Goal: Task Accomplishment & Management: Use online tool/utility

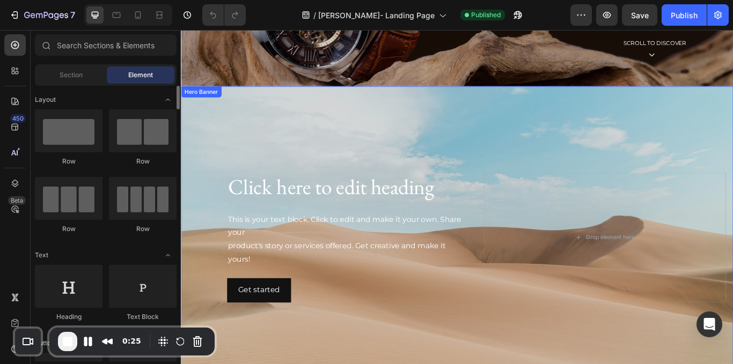
scroll to position [263, 0]
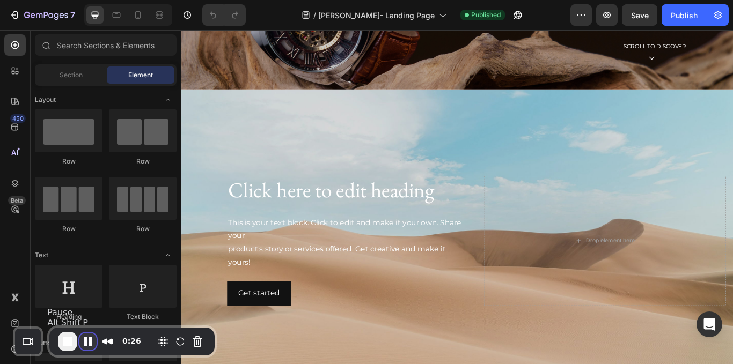
click at [91, 340] on button "Pause Recording" at bounding box center [87, 341] width 17 height 17
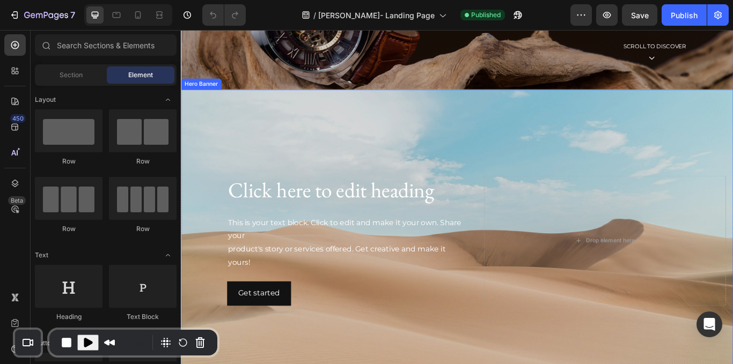
click at [276, 115] on div "Background Image" at bounding box center [503, 276] width 644 height 353
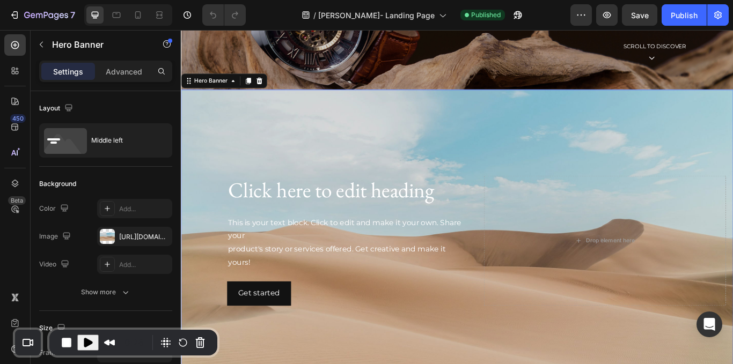
click at [270, 87] on icon at bounding box center [272, 89] width 9 height 9
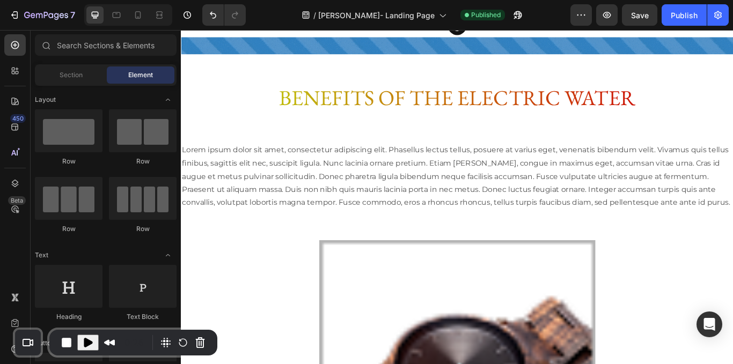
scroll to position [1636, 0]
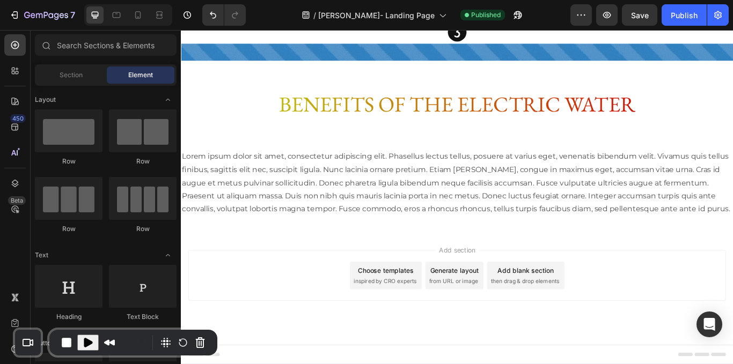
scroll to position [1643, 0]
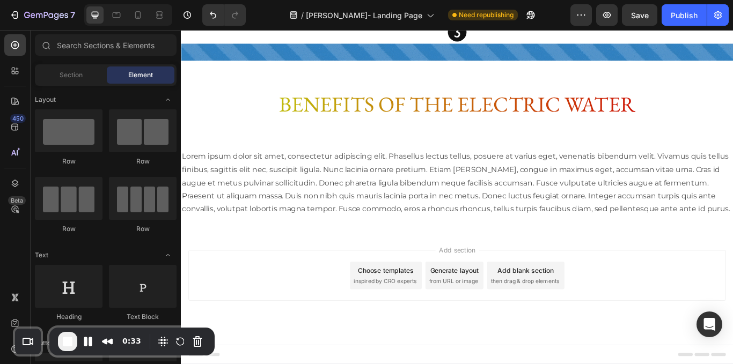
click at [616, 322] on span "then drag & drop elements" at bounding box center [582, 324] width 80 height 10
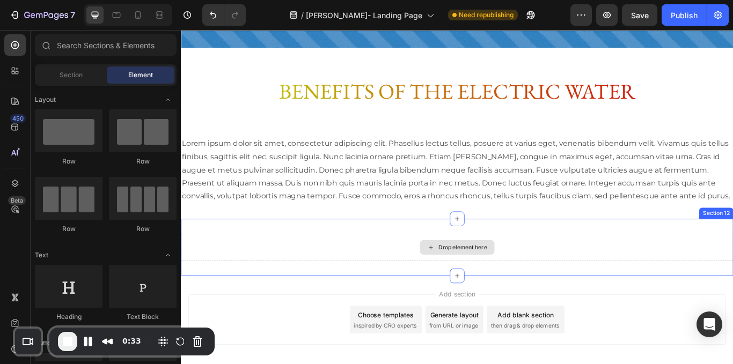
scroll to position [1710, 0]
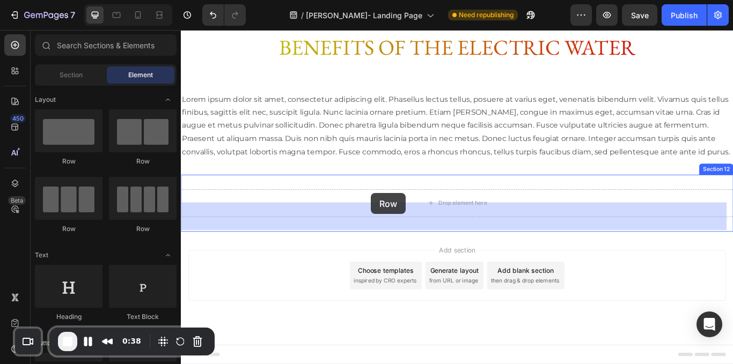
drag, startPoint x: 261, startPoint y: 228, endPoint x: 407, endPoint y: 225, distance: 146.0
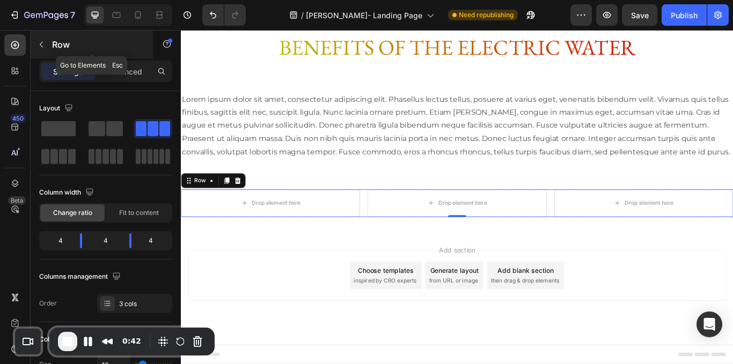
click at [44, 38] on button "button" at bounding box center [41, 44] width 17 height 17
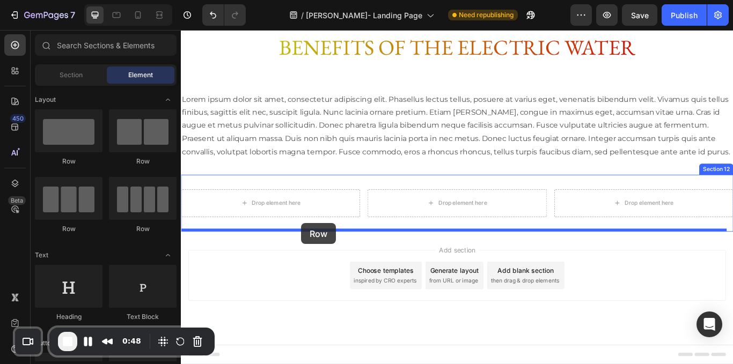
drag, startPoint x: 316, startPoint y: 183, endPoint x: 321, endPoint y: 255, distance: 72.6
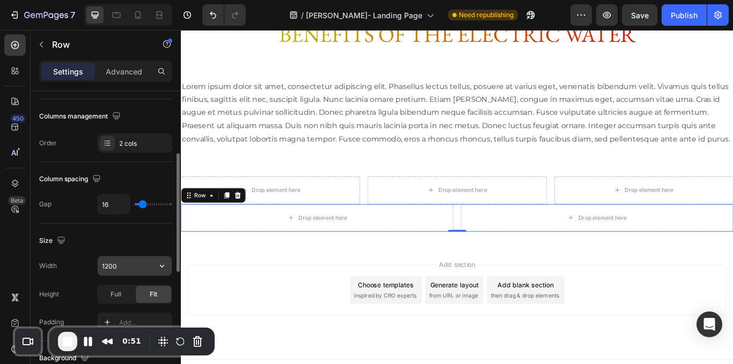
scroll to position [161, 0]
click at [159, 265] on icon "button" at bounding box center [162, 265] width 11 height 11
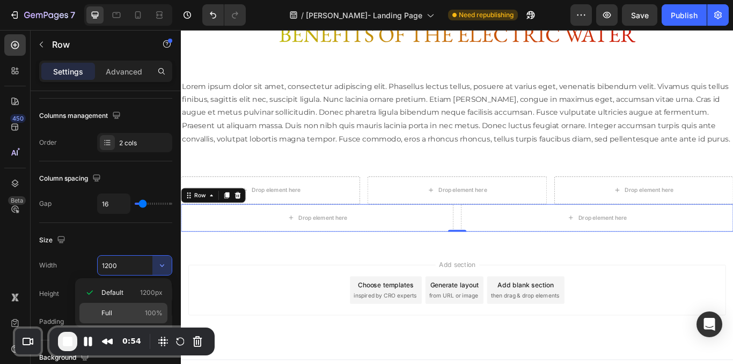
click at [127, 311] on p "Full 100%" at bounding box center [131, 314] width 61 height 10
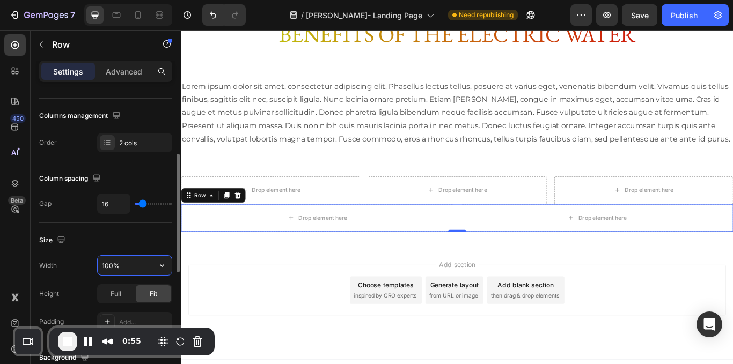
click at [108, 265] on input "100%" at bounding box center [135, 265] width 74 height 19
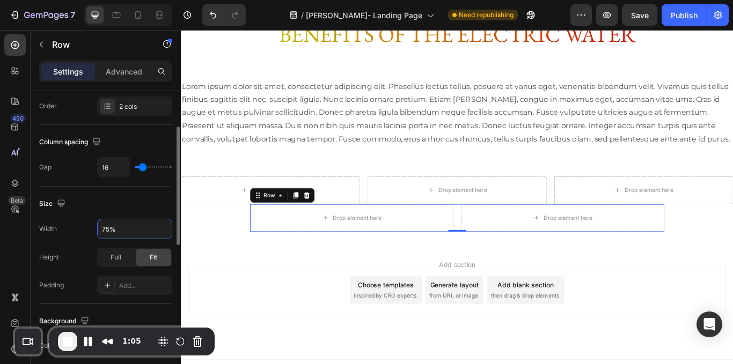
scroll to position [167, 0]
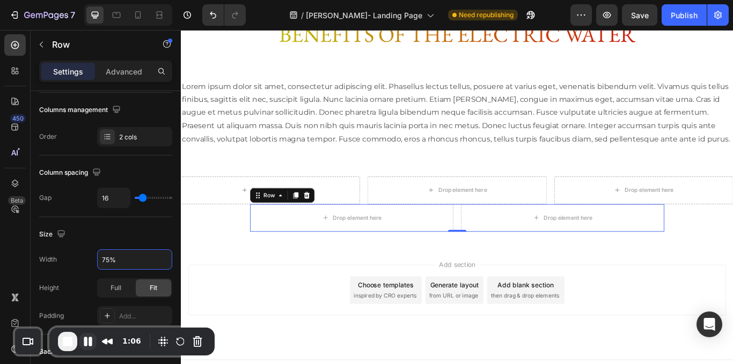
type input "75%"
click at [91, 340] on button "Pause Recording" at bounding box center [87, 341] width 17 height 17
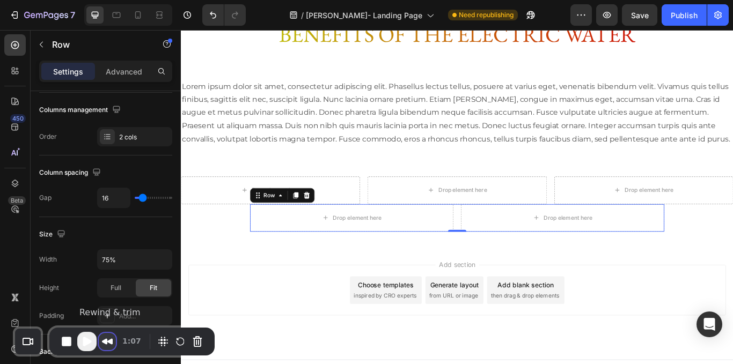
click at [110, 343] on button "Rewind and Trim Recording" at bounding box center [107, 341] width 17 height 17
click at [327, 226] on icon at bounding box center [327, 223] width 7 height 8
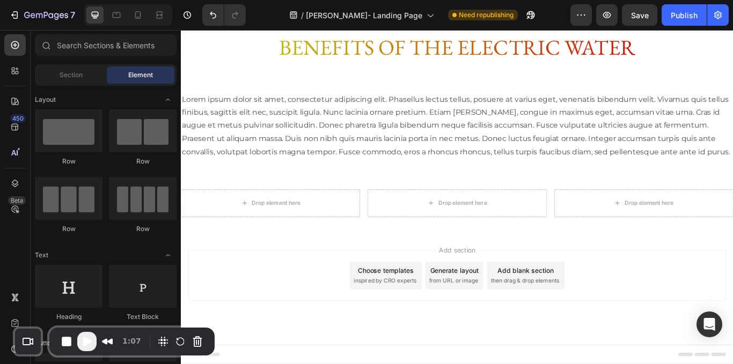
click at [90, 338] on span "Play Recording" at bounding box center [86, 341] width 13 height 13
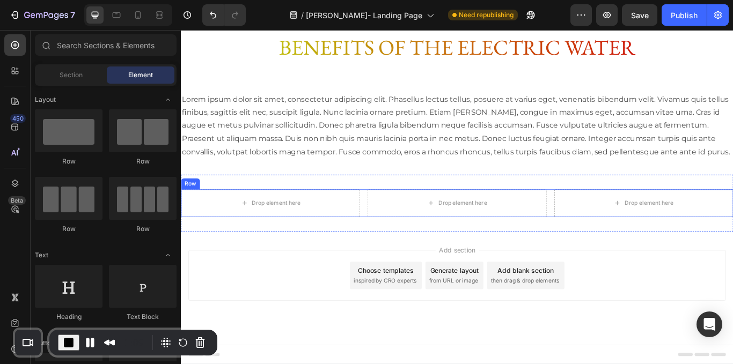
click at [390, 233] on div "Drop element here Drop element here Drop element here Row" at bounding box center [503, 232] width 644 height 32
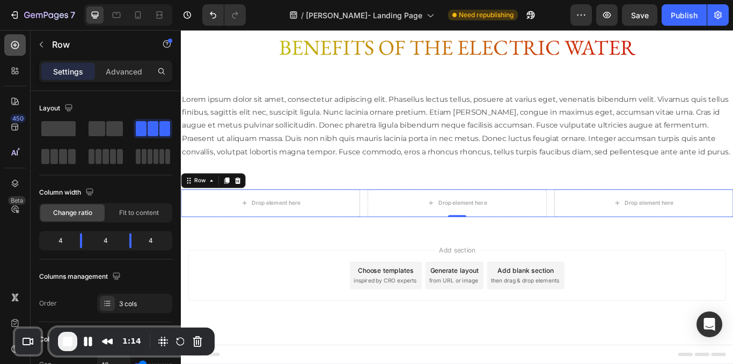
click at [17, 43] on icon at bounding box center [15, 45] width 11 height 11
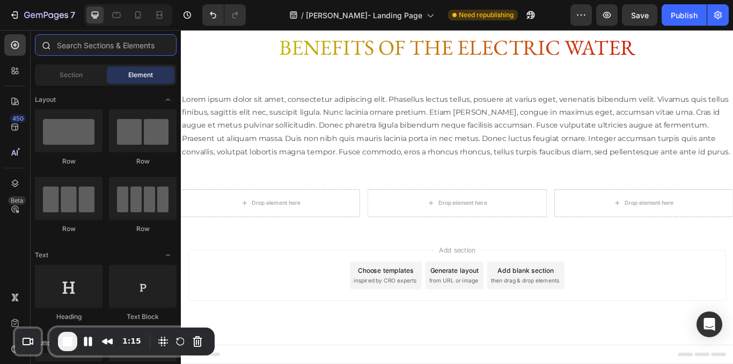
click at [99, 42] on input "text" at bounding box center [106, 44] width 142 height 21
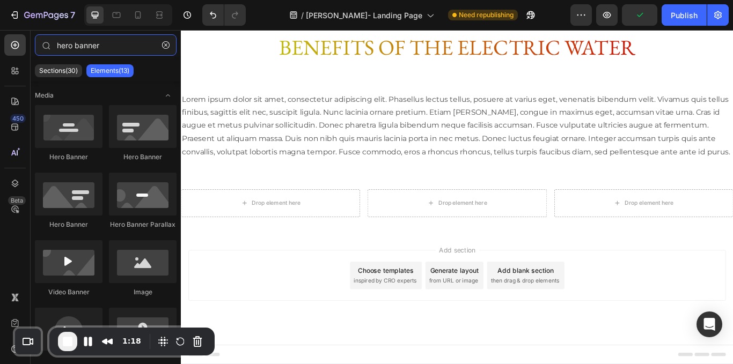
type input "hero banner"
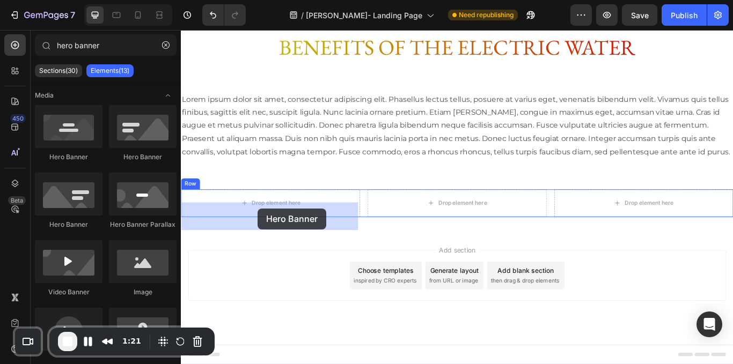
drag, startPoint x: 248, startPoint y: 158, endPoint x: 270, endPoint y: 238, distance: 83.6
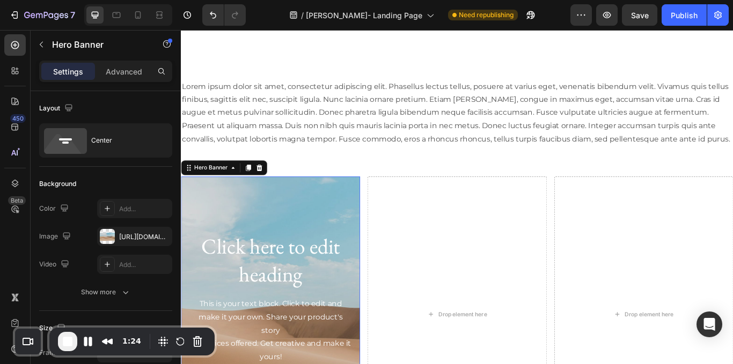
scroll to position [1849, 0]
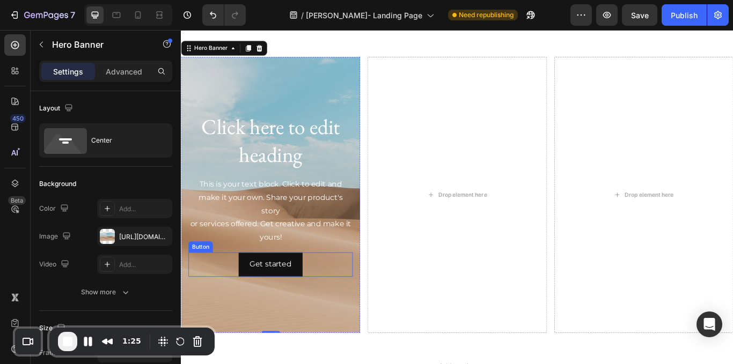
click at [373, 318] on div "Get started Button" at bounding box center [285, 304] width 192 height 28
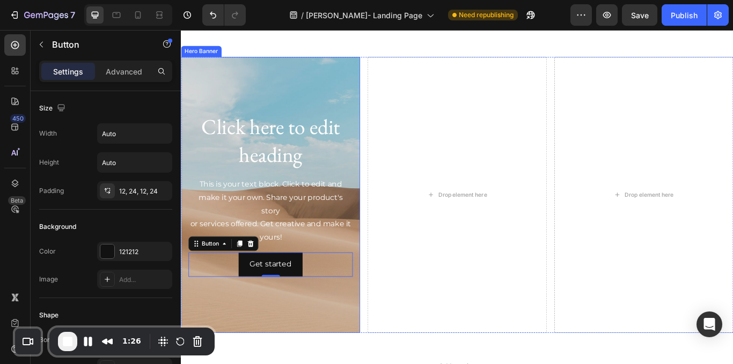
click at [350, 359] on div "Background Image" at bounding box center [285, 223] width 209 height 322
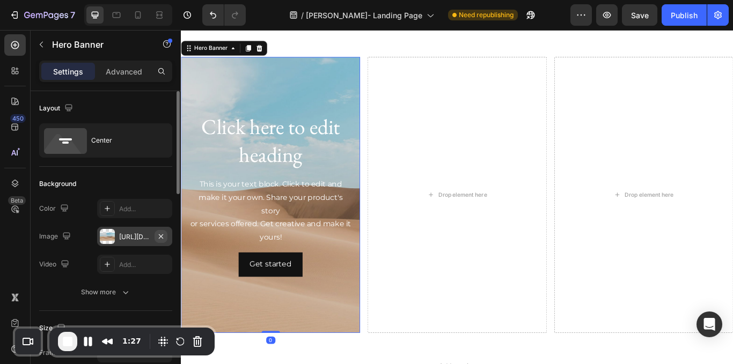
click at [162, 237] on icon "button" at bounding box center [161, 236] width 4 height 4
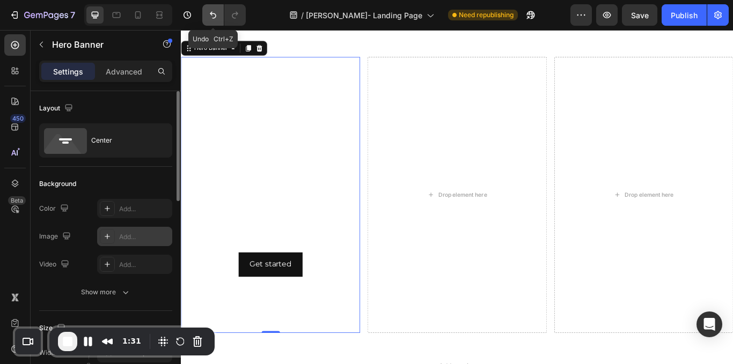
click at [204, 10] on button "Undo/Redo" at bounding box center [212, 14] width 21 height 21
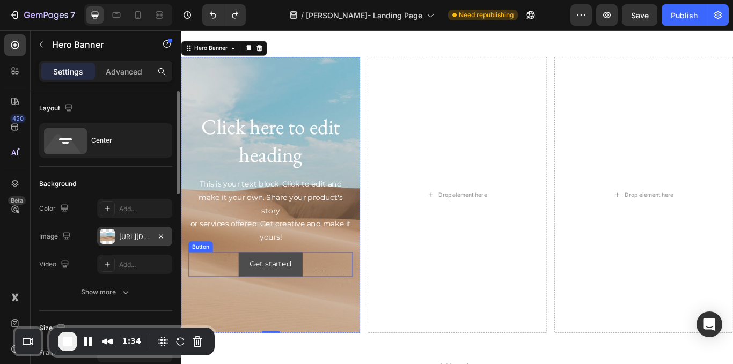
click at [307, 310] on button "Get started" at bounding box center [285, 304] width 75 height 28
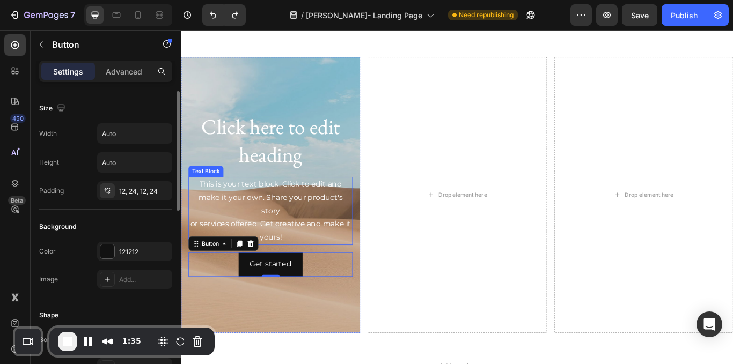
click at [295, 255] on div "This is your text block. Click to edit and make it your own. Share your product…" at bounding box center [285, 241] width 192 height 79
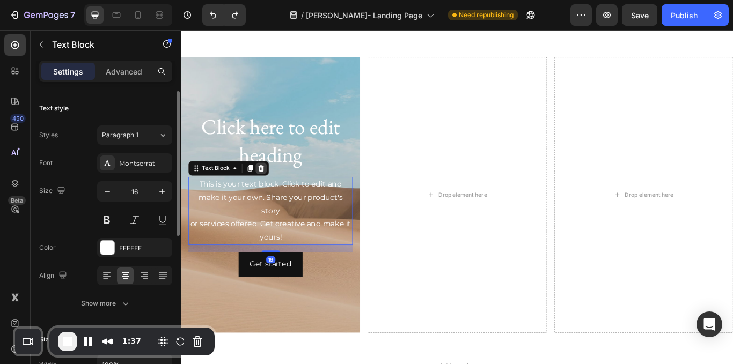
click at [278, 198] on div at bounding box center [274, 191] width 13 height 13
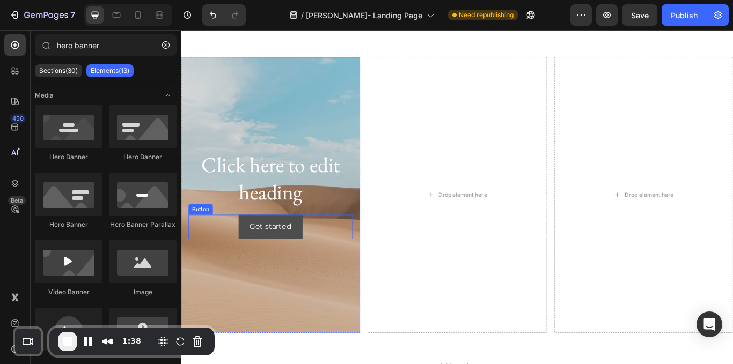
click at [318, 267] on button "Get started" at bounding box center [285, 260] width 75 height 28
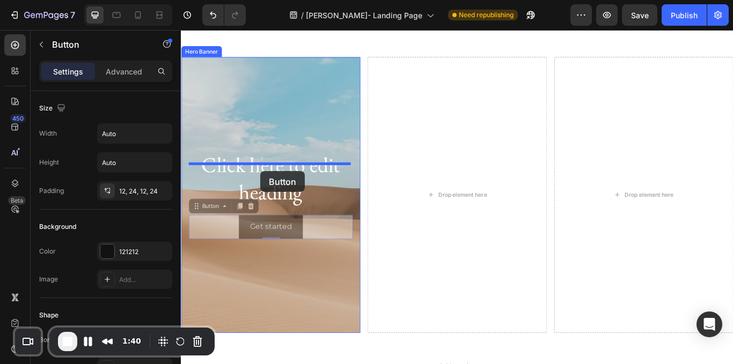
drag, startPoint x: 216, startPoint y: 251, endPoint x: 273, endPoint y: 198, distance: 77.1
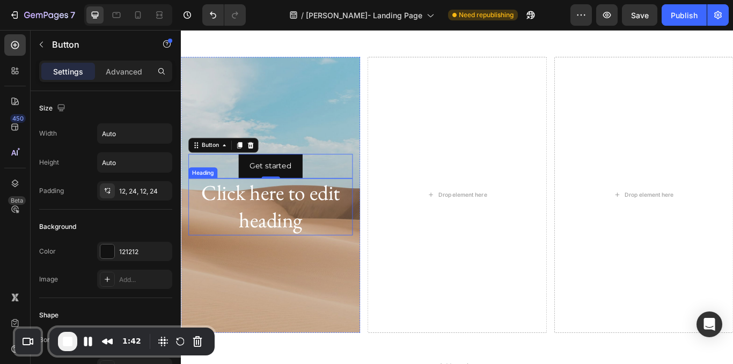
click at [304, 270] on h2 "Click here to edit heading" at bounding box center [285, 236] width 192 height 67
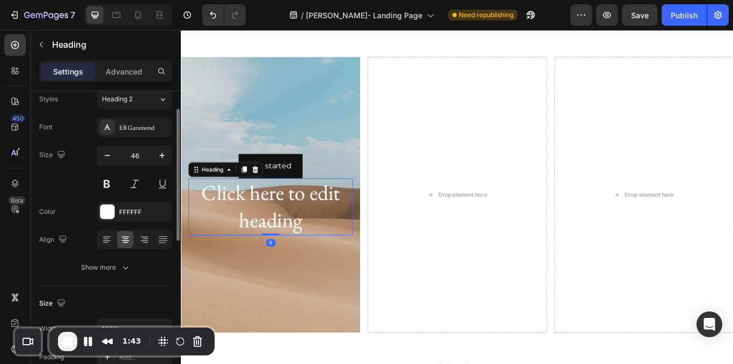
scroll to position [38, 0]
click at [295, 245] on h2 "Click here to edit heading" at bounding box center [285, 236] width 192 height 67
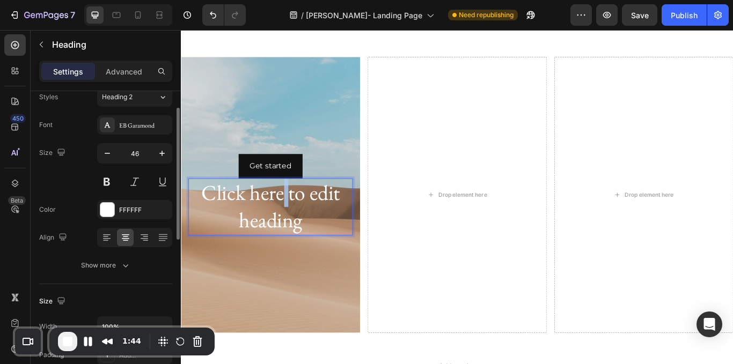
click at [295, 245] on p "Click here to edit heading" at bounding box center [284, 236] width 189 height 64
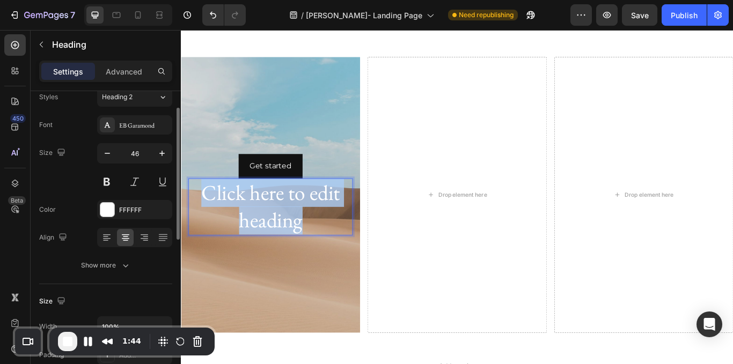
click at [295, 245] on p "Click here to edit heading" at bounding box center [284, 236] width 189 height 64
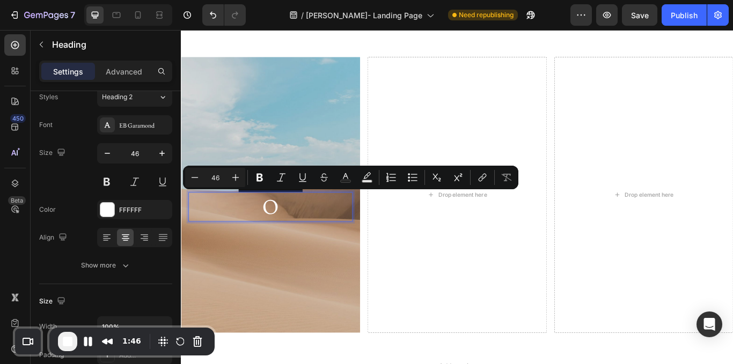
scroll to position [1865, 0]
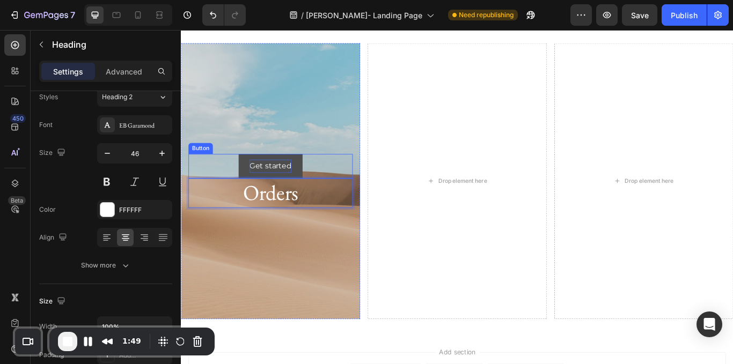
click at [285, 196] on div "Get started" at bounding box center [285, 189] width 49 height 16
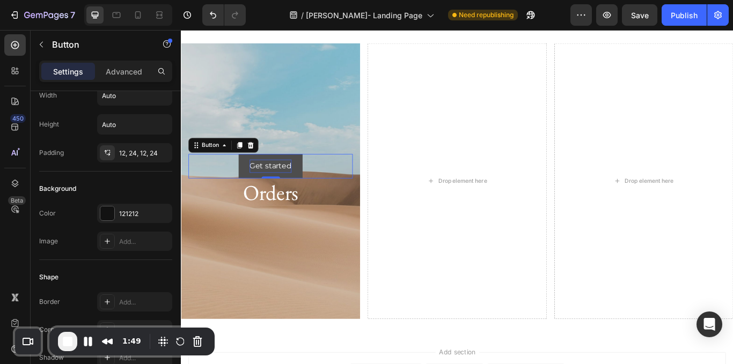
scroll to position [0, 0]
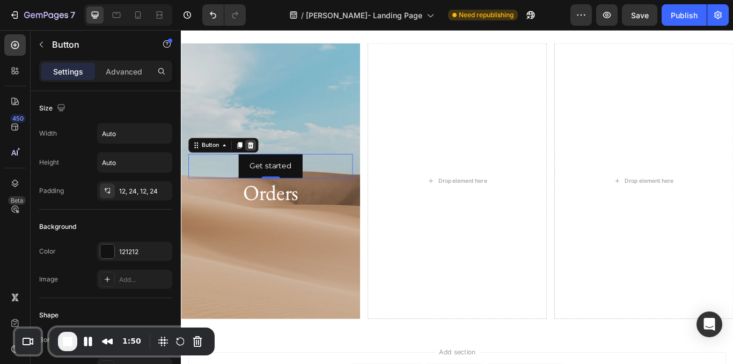
click at [260, 168] on icon at bounding box center [262, 165] width 7 height 8
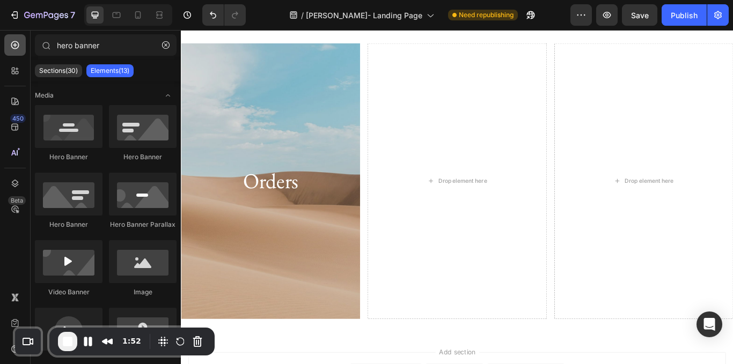
click at [22, 44] on div at bounding box center [14, 44] width 21 height 21
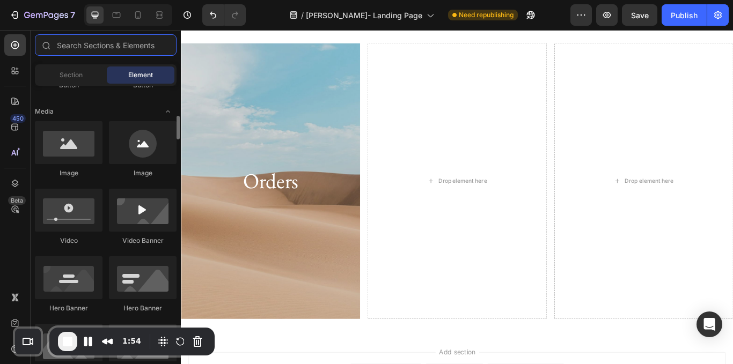
scroll to position [322, 0]
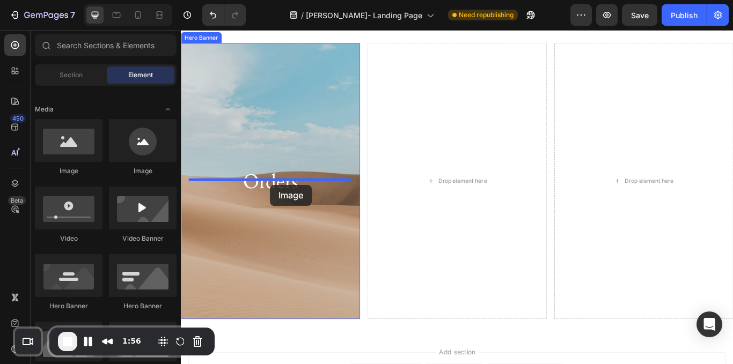
drag, startPoint x: 314, startPoint y: 180, endPoint x: 285, endPoint y: 210, distance: 41.4
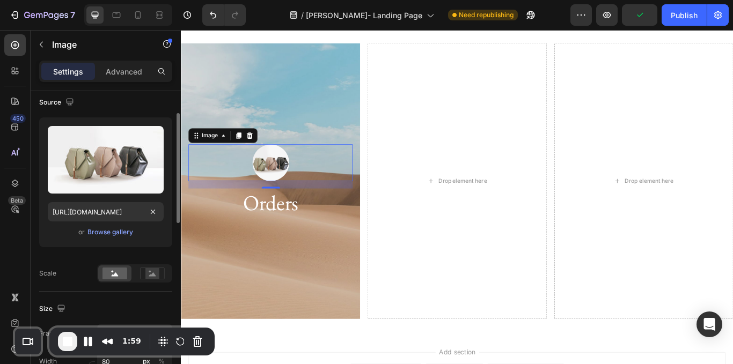
scroll to position [85, 0]
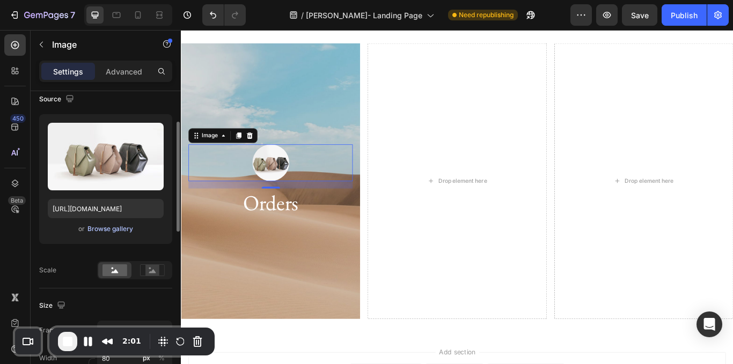
click at [111, 231] on div "Browse gallery" at bounding box center [110, 229] width 46 height 10
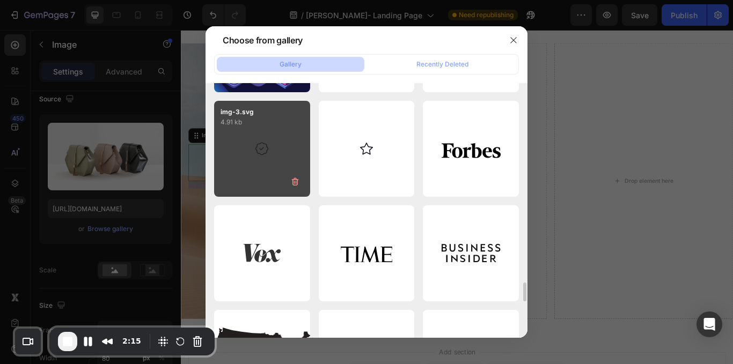
scroll to position [2706, 0]
click at [277, 144] on div "img-3.svg 4.91 kb" at bounding box center [262, 149] width 96 height 96
type input "[URL][DOMAIN_NAME]"
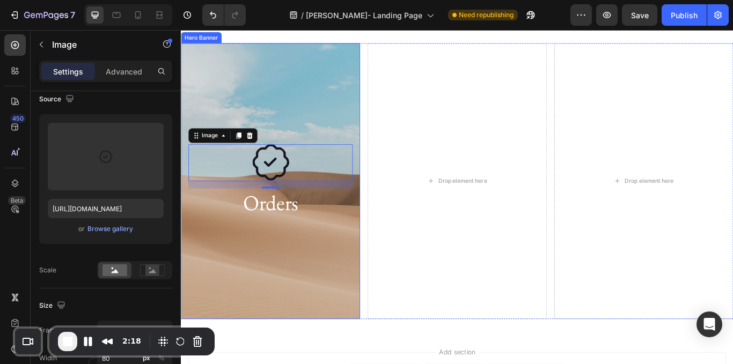
click at [289, 282] on div "Background Image" at bounding box center [285, 207] width 209 height 322
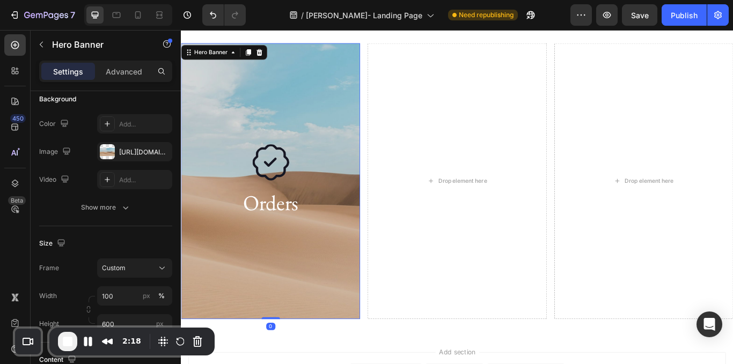
scroll to position [0, 0]
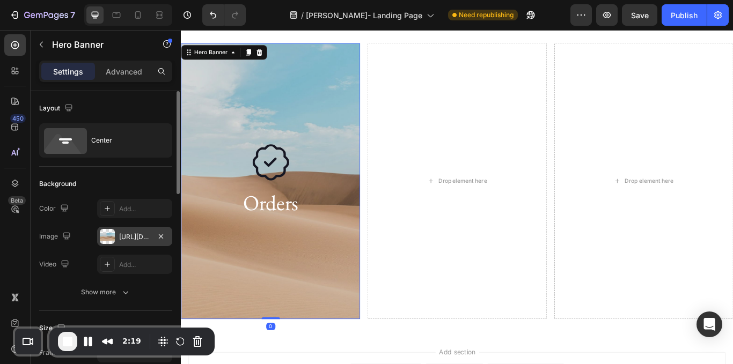
click at [167, 234] on div "[URL][DOMAIN_NAME]" at bounding box center [134, 236] width 75 height 19
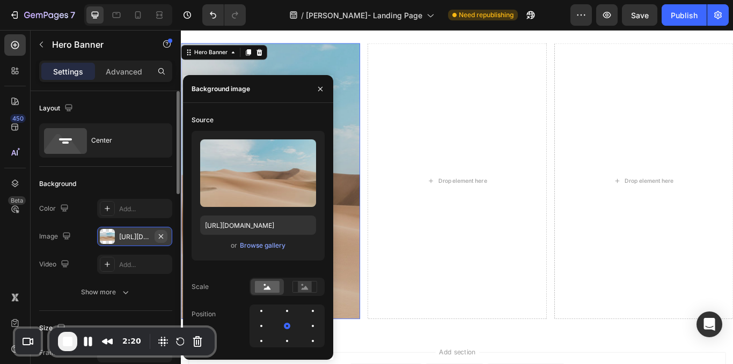
click at [164, 236] on icon "button" at bounding box center [161, 236] width 9 height 9
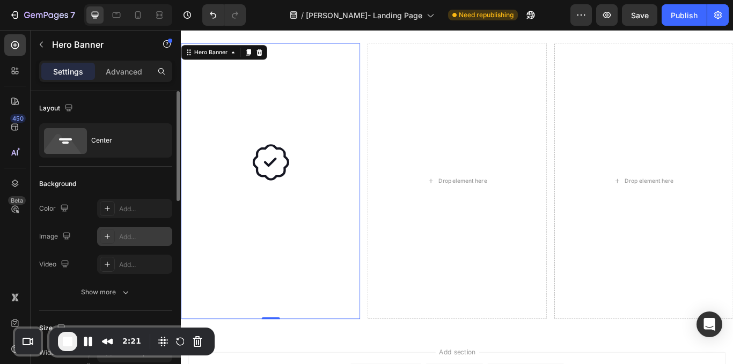
click at [292, 297] on div "Background Image" at bounding box center [285, 207] width 209 height 322
click at [288, 248] on p "Orders" at bounding box center [284, 232] width 189 height 32
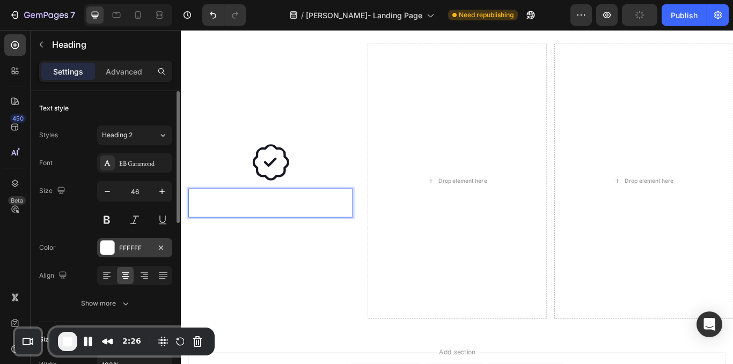
click at [107, 243] on div at bounding box center [107, 248] width 14 height 14
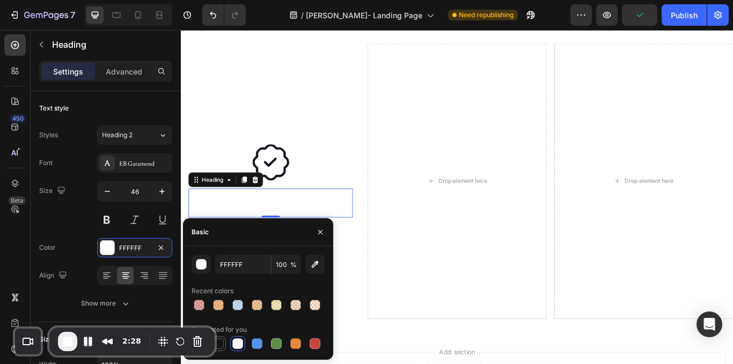
click at [218, 346] on div at bounding box center [218, 344] width 11 height 11
type input "151515"
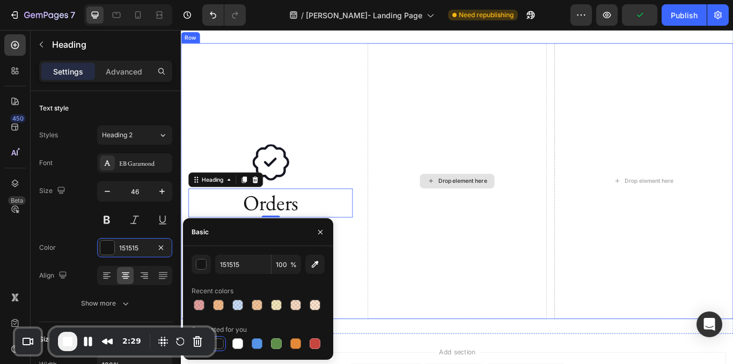
click at [388, 318] on div "Image Orders Heading 0 Hero Banner Drop element here Drop element here Row" at bounding box center [503, 207] width 644 height 322
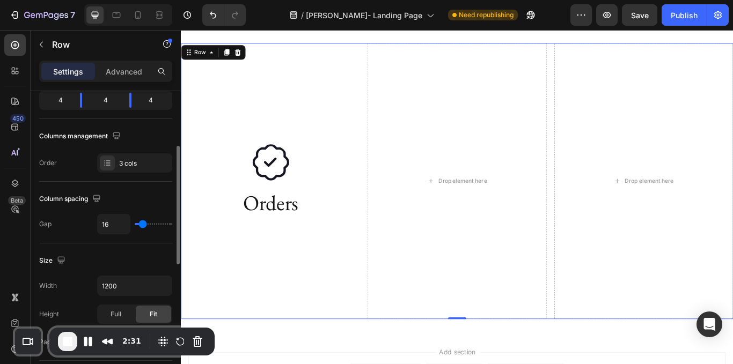
scroll to position [141, 0]
click at [261, 310] on div "Background Image" at bounding box center [285, 207] width 209 height 322
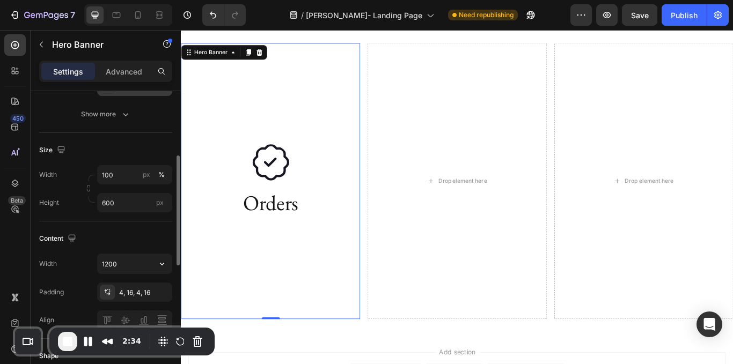
scroll to position [179, 0]
click at [138, 175] on input "100" at bounding box center [134, 174] width 75 height 19
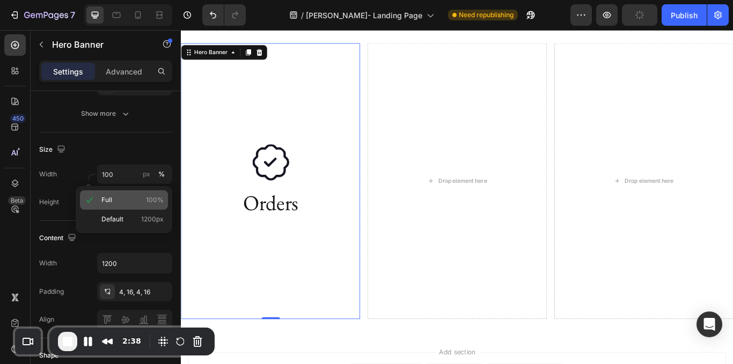
click at [138, 200] on p "Full 100%" at bounding box center [132, 200] width 62 height 10
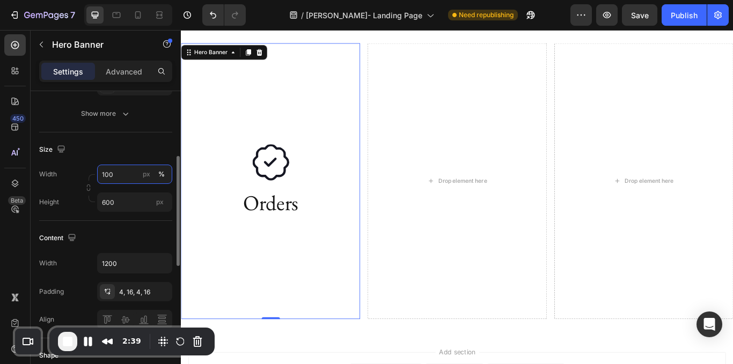
click at [130, 182] on input "100" at bounding box center [134, 174] width 75 height 19
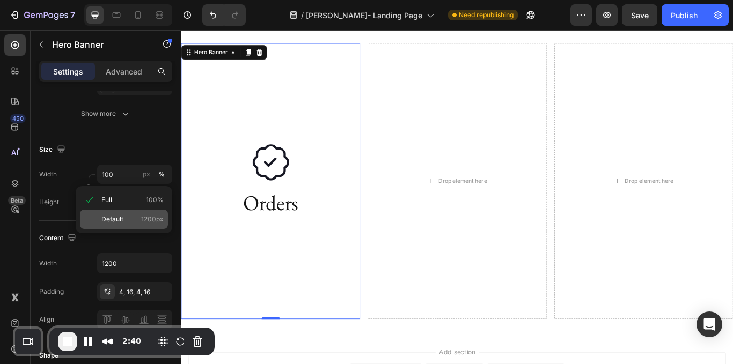
click at [126, 216] on p "Default 1200px" at bounding box center [132, 220] width 62 height 10
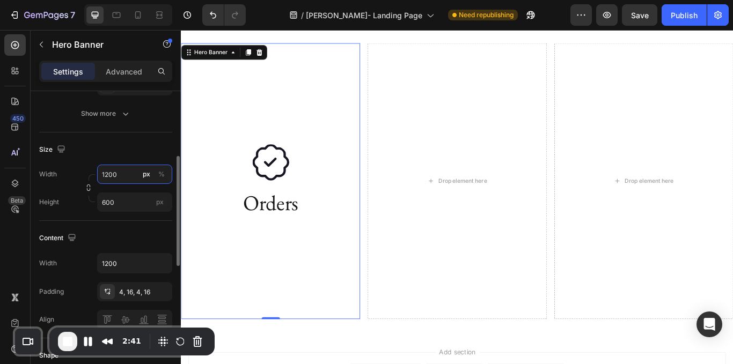
click at [120, 177] on input "1200" at bounding box center [134, 174] width 75 height 19
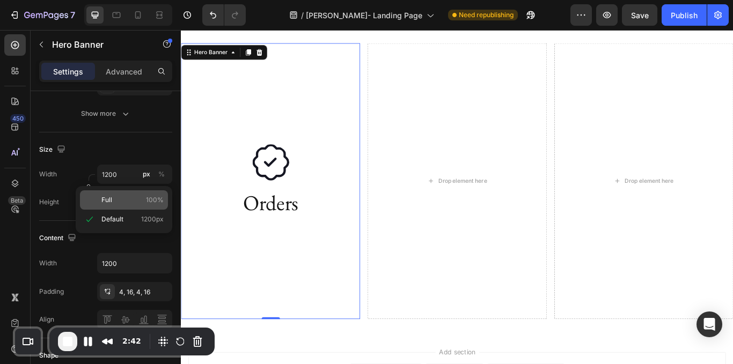
click at [116, 195] on p "Full 100%" at bounding box center [132, 200] width 62 height 10
type input "100"
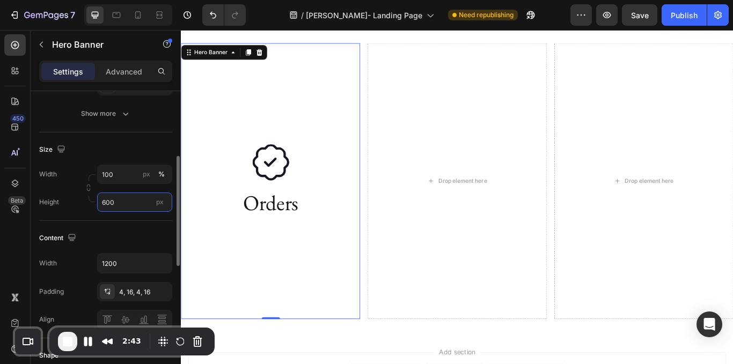
click at [125, 210] on input "600" at bounding box center [134, 202] width 75 height 19
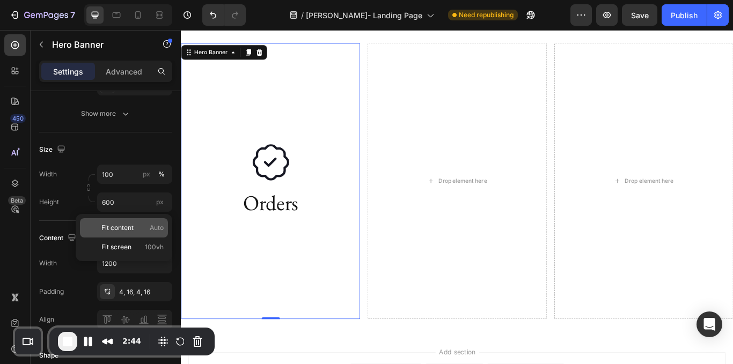
click at [128, 232] on span "Fit content" at bounding box center [117, 228] width 32 height 10
type input "Auto"
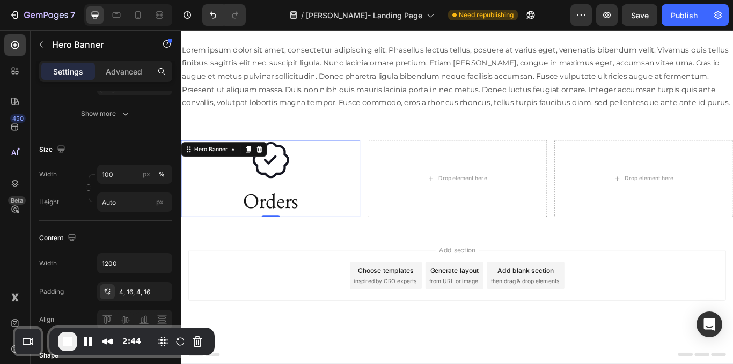
scroll to position [1768, 0]
click at [297, 222] on p "Orders" at bounding box center [284, 230] width 189 height 32
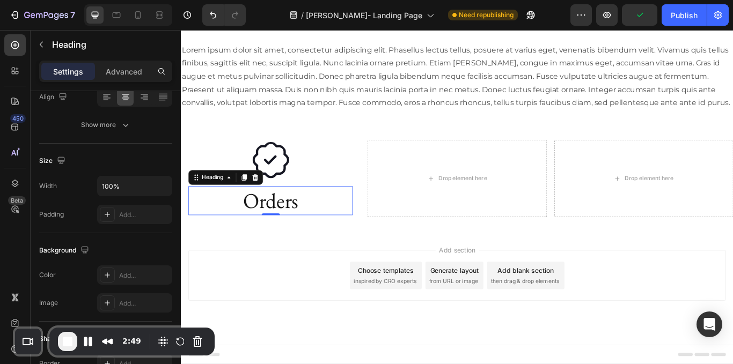
scroll to position [0, 0]
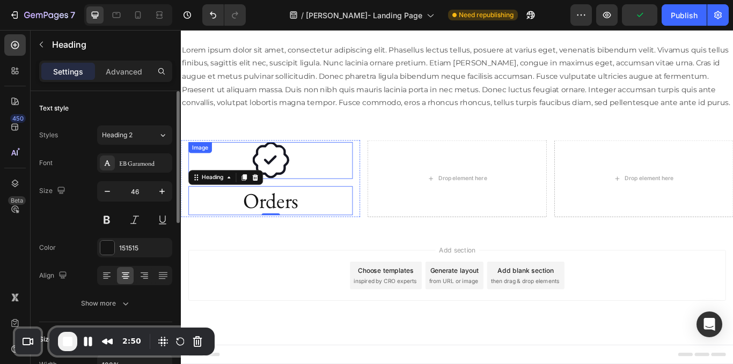
click at [300, 197] on div at bounding box center [285, 182] width 192 height 43
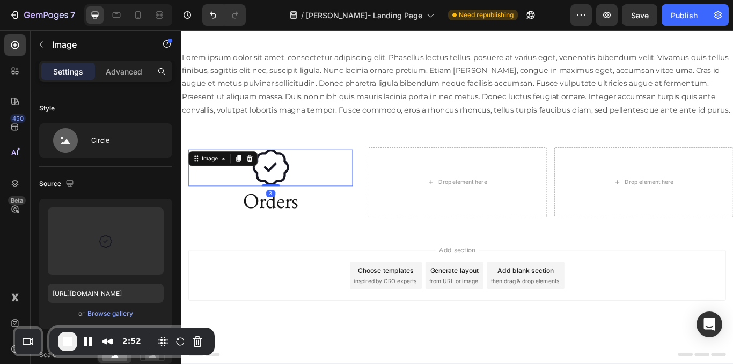
scroll to position [1759, 0]
drag, startPoint x: 291, startPoint y: 211, endPoint x: 295, endPoint y: 197, distance: 13.9
click at [295, 197] on div "Image 0" at bounding box center [285, 191] width 192 height 43
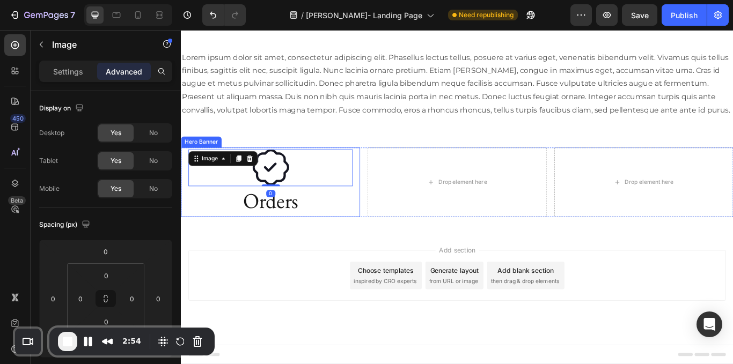
click at [382, 238] on div "Image 0 Orders Heading" at bounding box center [285, 208] width 209 height 82
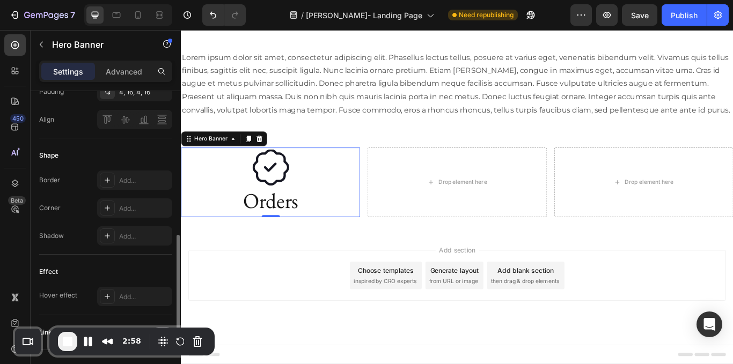
scroll to position [384, 0]
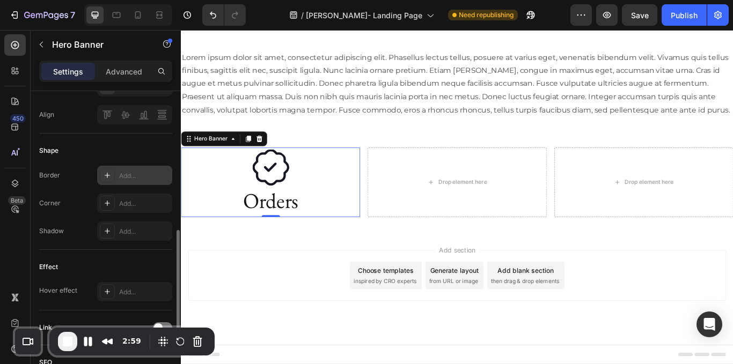
click at [111, 179] on icon at bounding box center [107, 175] width 9 height 9
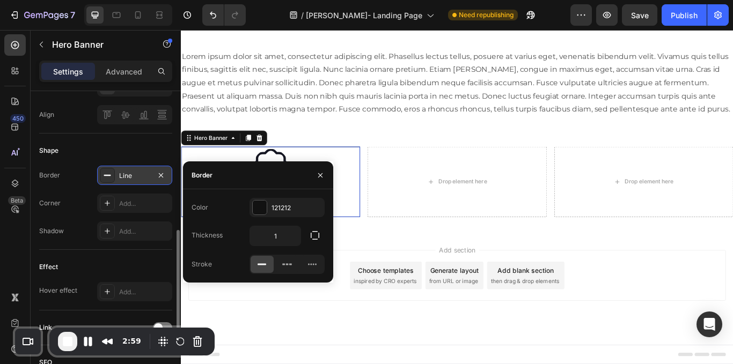
scroll to position [1760, 0]
click at [323, 180] on button "button" at bounding box center [320, 175] width 17 height 17
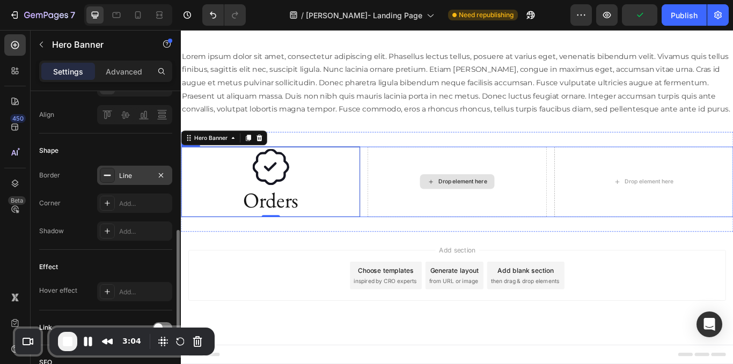
click at [422, 232] on div "Drop element here" at bounding box center [502, 207] width 209 height 83
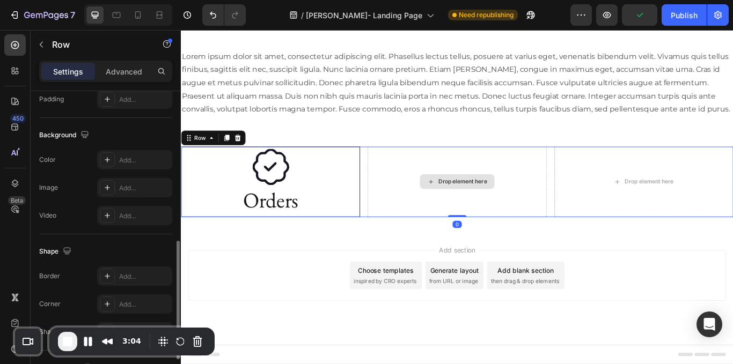
scroll to position [0, 0]
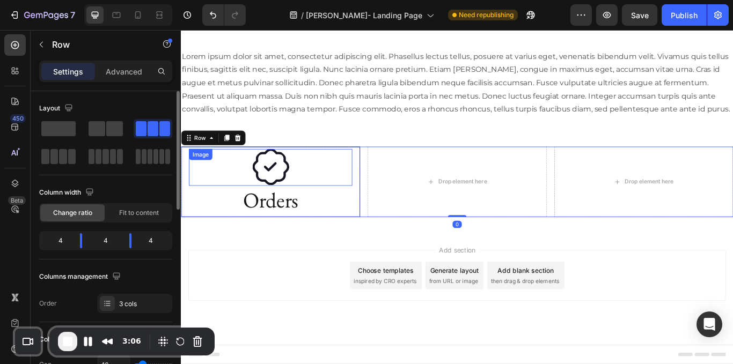
click at [208, 185] on div "Image" at bounding box center [285, 190] width 190 height 43
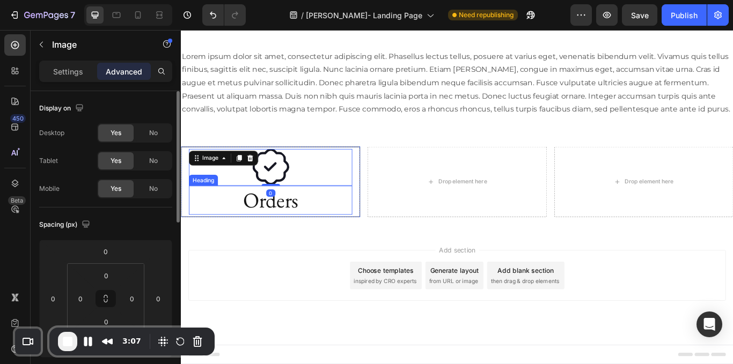
click at [191, 222] on p "Orders" at bounding box center [285, 229] width 188 height 32
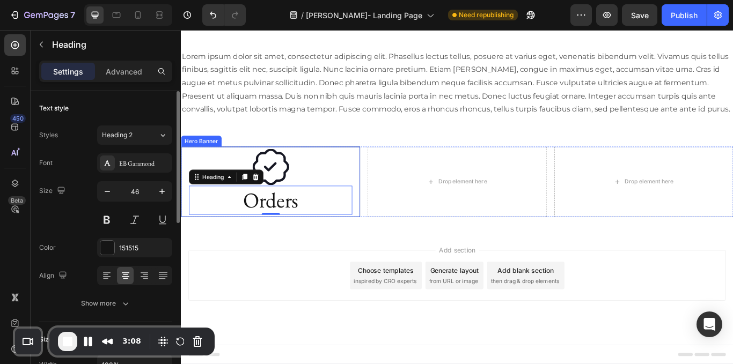
click at [184, 211] on div "Image Orders Heading 0" at bounding box center [285, 208] width 208 height 82
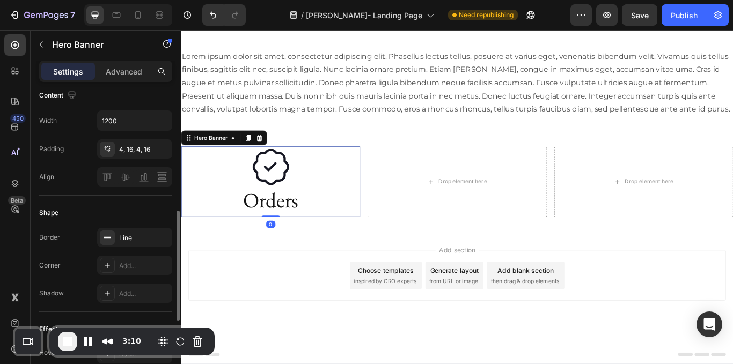
scroll to position [324, 0]
click at [129, 233] on div "Line" at bounding box center [134, 236] width 31 height 10
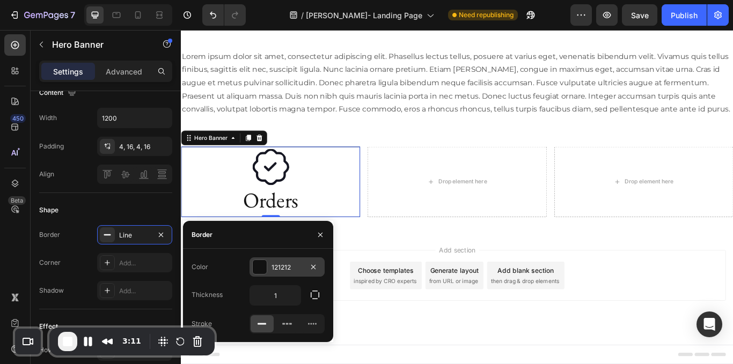
click at [289, 260] on div "121212" at bounding box center [287, 267] width 75 height 19
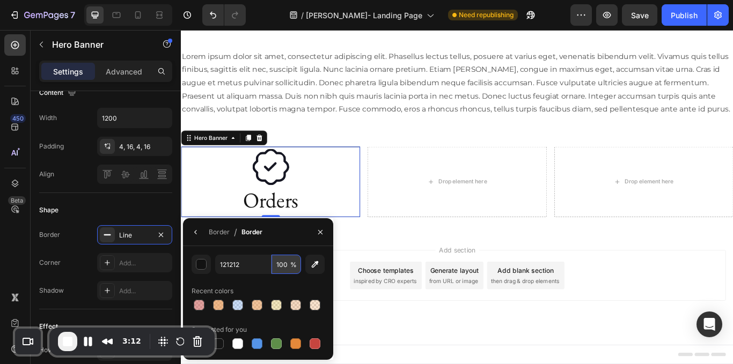
click at [280, 262] on input "100" at bounding box center [287, 264] width 30 height 19
type input "50"
click at [147, 204] on div "Shape" at bounding box center [105, 210] width 133 height 17
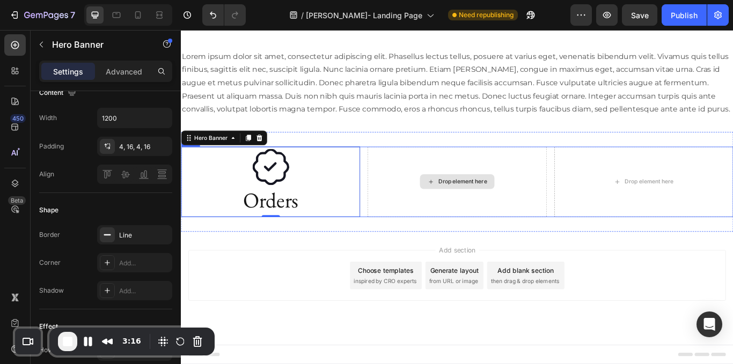
click at [431, 202] on div "Drop element here" at bounding box center [502, 207] width 209 height 83
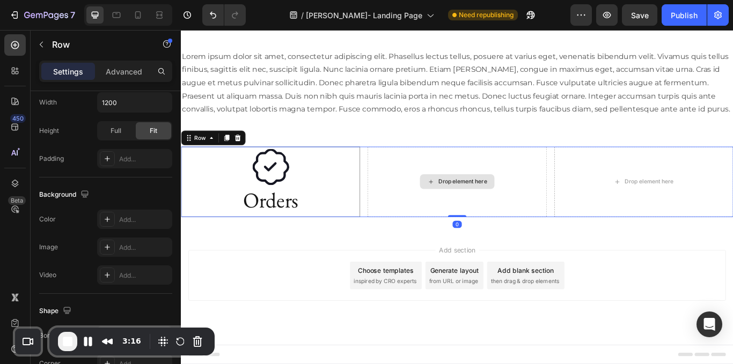
scroll to position [0, 0]
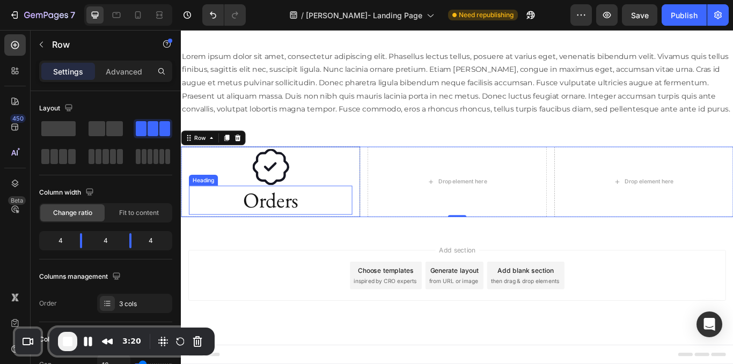
click at [269, 218] on p "Orders" at bounding box center [285, 229] width 188 height 32
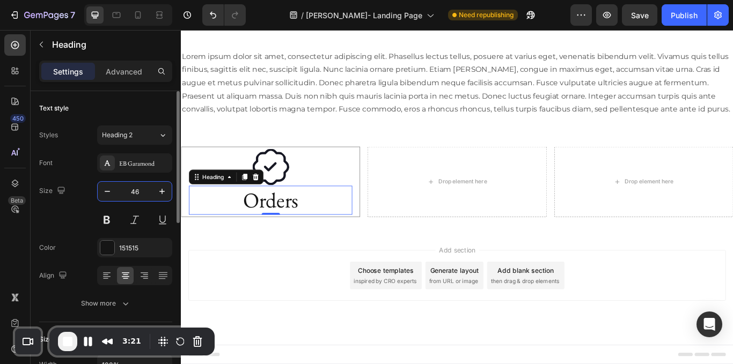
click at [131, 189] on input "46" at bounding box center [134, 191] width 35 height 19
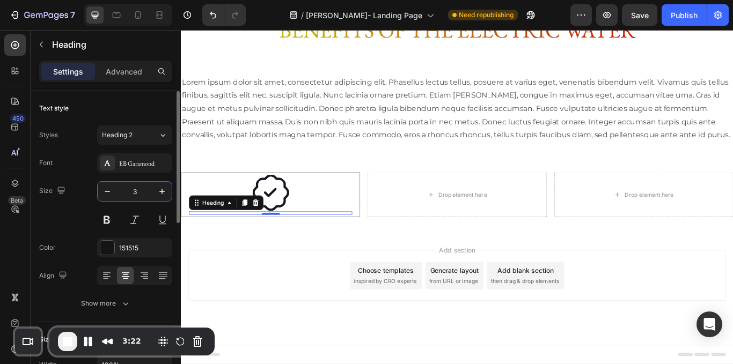
scroll to position [1749, 0]
type input "30"
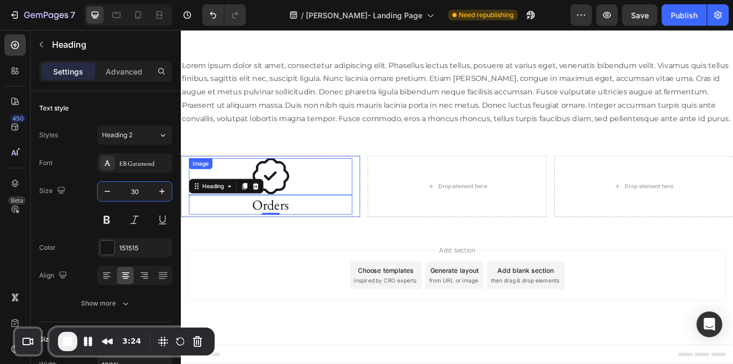
click at [374, 194] on div at bounding box center [285, 201] width 190 height 43
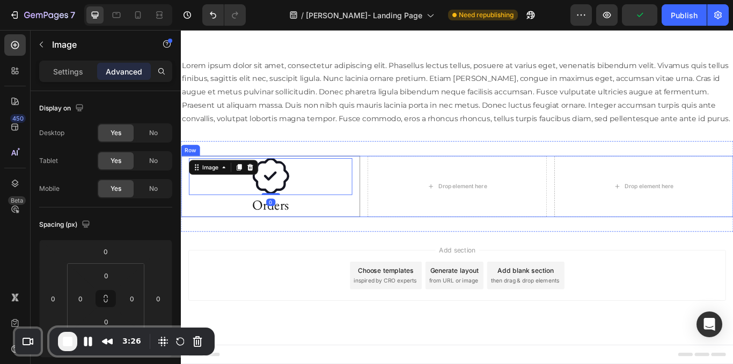
click at [384, 231] on div "Image 0 Orders Heading" at bounding box center [285, 213] width 208 height 70
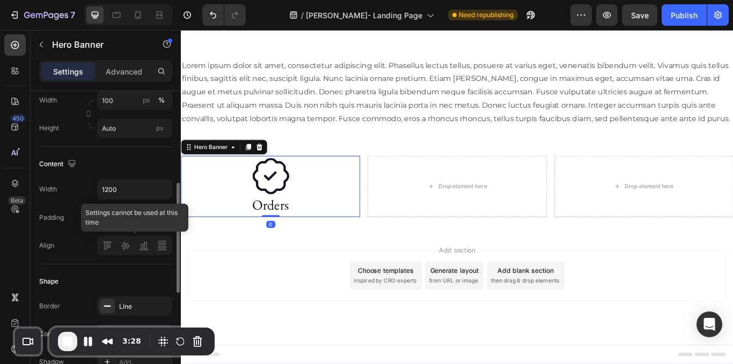
scroll to position [253, 0]
click at [145, 222] on div "4, 16, 4, 16" at bounding box center [134, 218] width 31 height 10
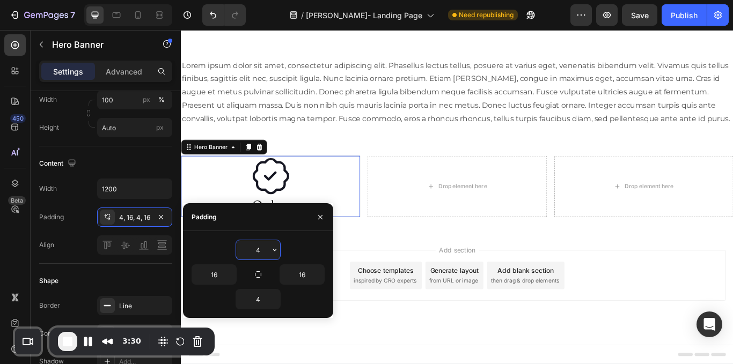
click at [260, 252] on input "4" at bounding box center [258, 249] width 44 height 19
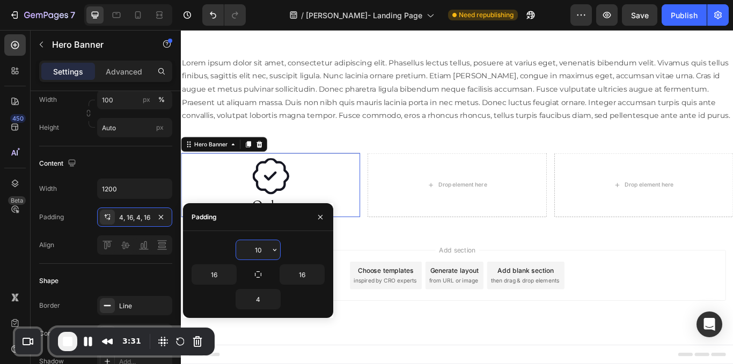
scroll to position [1752, 0]
type input "10"
click at [263, 294] on input "4" at bounding box center [258, 299] width 44 height 19
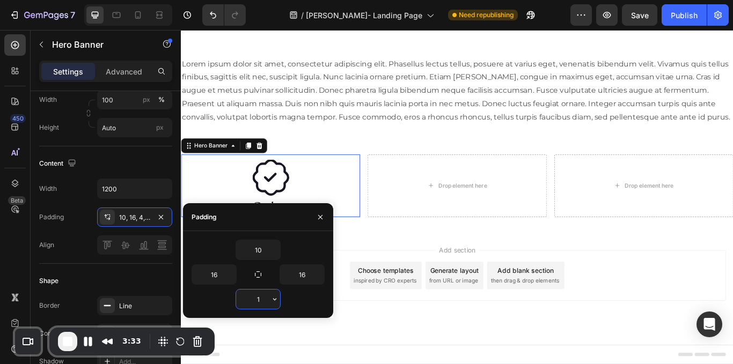
scroll to position [1755, 0]
type input "10"
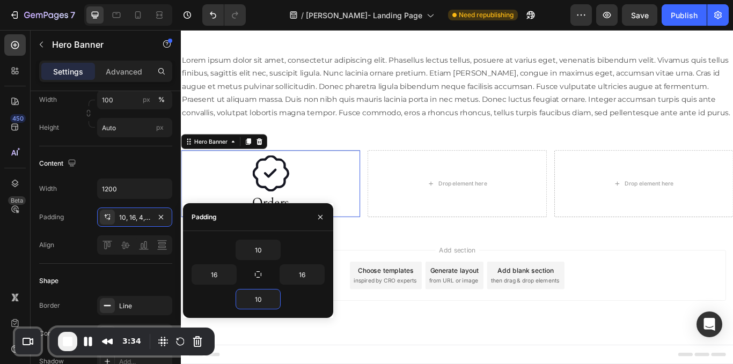
click at [382, 243] on div "Image Orders Heading" at bounding box center [285, 209] width 208 height 77
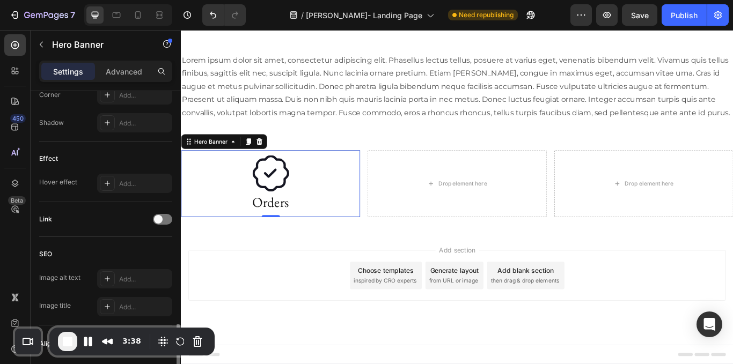
scroll to position [533, 0]
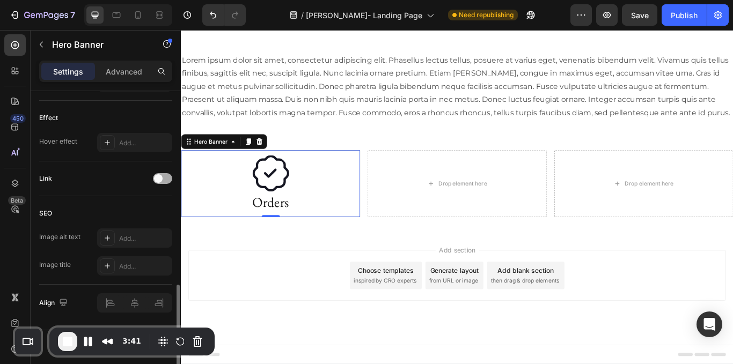
click at [160, 181] on span at bounding box center [158, 178] width 9 height 9
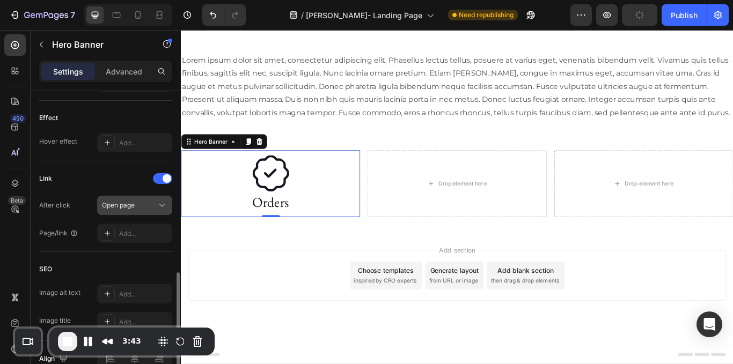
click at [152, 203] on div "Open page" at bounding box center [129, 206] width 55 height 10
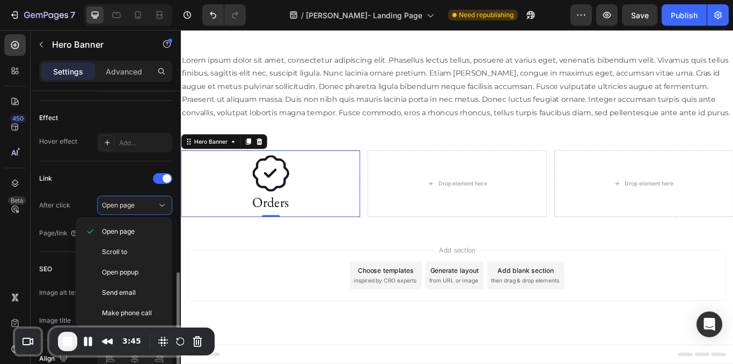
click at [134, 168] on div "Link After click Open page Page/link Add..." at bounding box center [105, 207] width 133 height 91
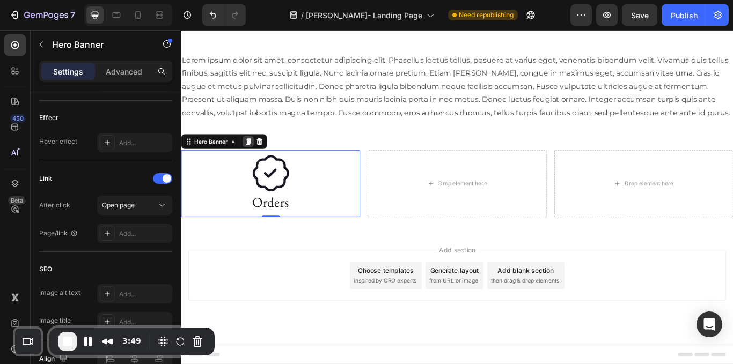
click at [261, 160] on icon at bounding box center [259, 161] width 6 height 8
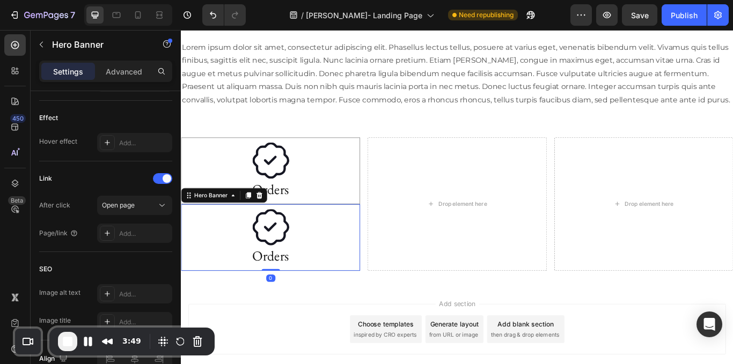
scroll to position [1833, 0]
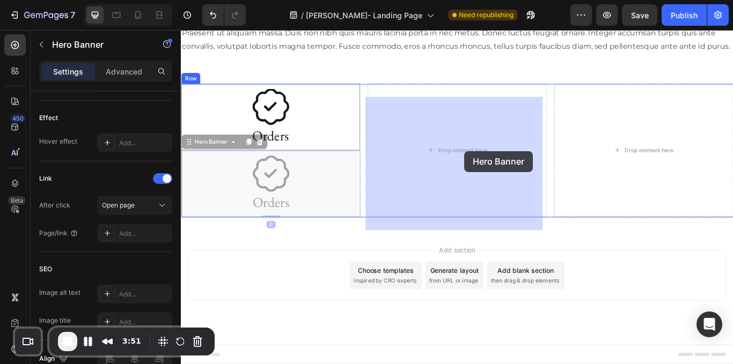
drag, startPoint x: 211, startPoint y: 161, endPoint x: 510, endPoint y: 171, distance: 298.5
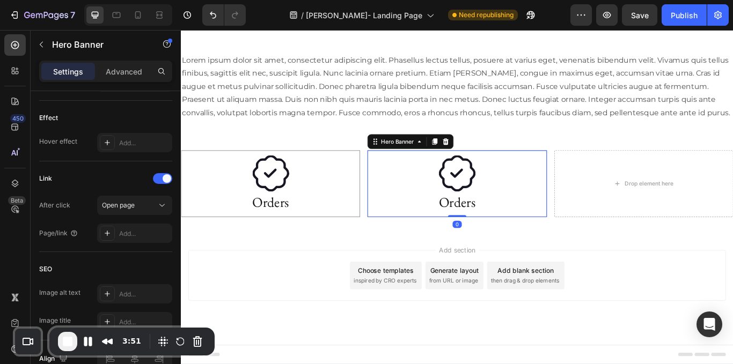
scroll to position [1755, 0]
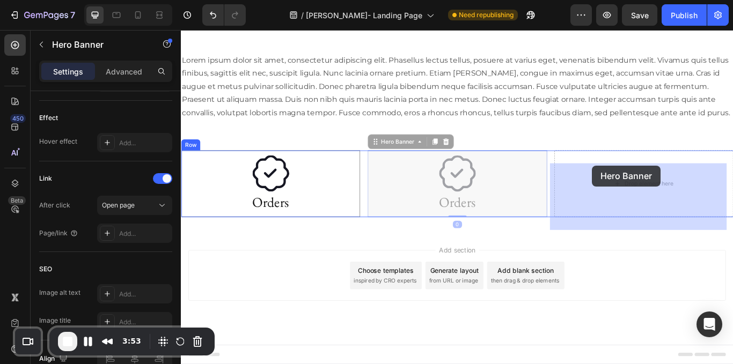
drag, startPoint x: 426, startPoint y: 162, endPoint x: 660, endPoint y: 188, distance: 235.4
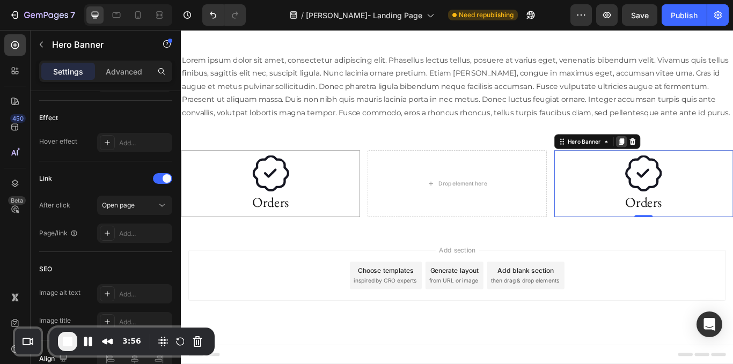
click at [691, 160] on icon at bounding box center [694, 161] width 6 height 8
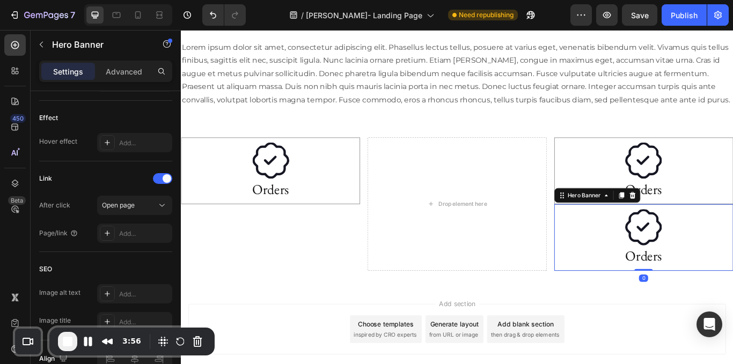
scroll to position [1833, 0]
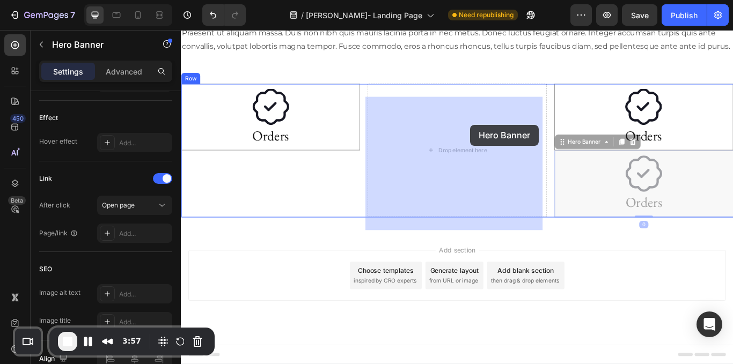
drag, startPoint x: 634, startPoint y: 165, endPoint x: 518, endPoint y: 141, distance: 117.9
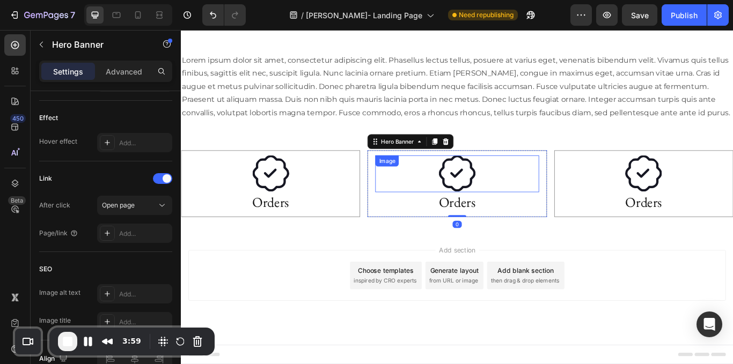
click at [504, 207] on img at bounding box center [502, 198] width 43 height 43
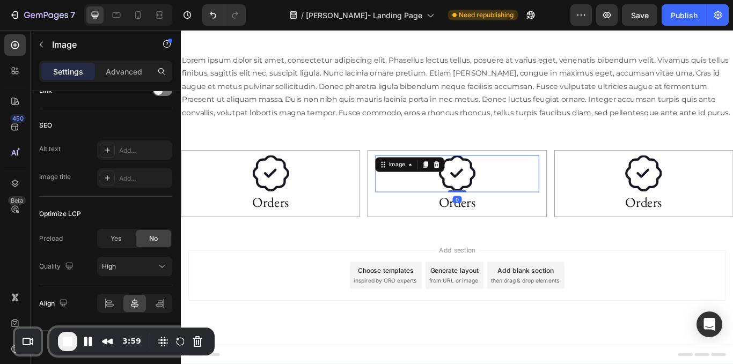
scroll to position [0, 0]
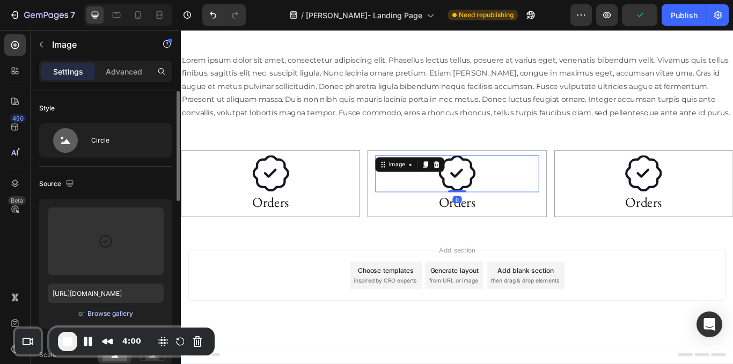
click at [99, 315] on div "Browse gallery" at bounding box center [110, 314] width 46 height 10
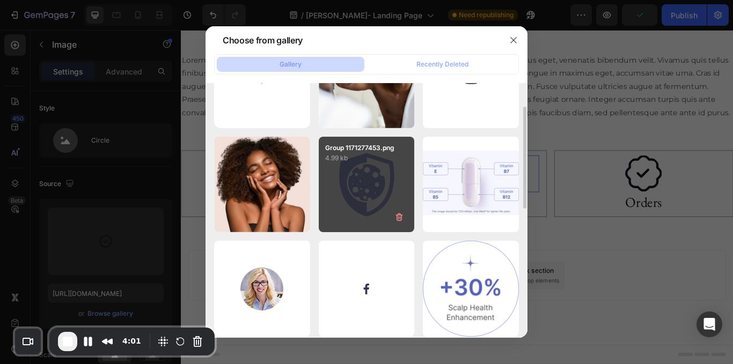
scroll to position [61, 0]
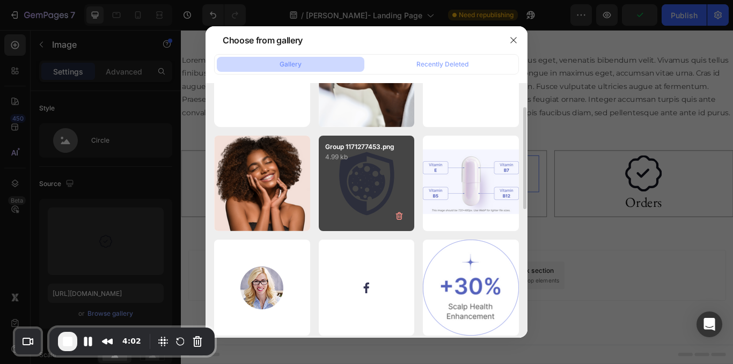
click at [359, 189] on div "Group 1171277453.png 4.99 kb" at bounding box center [367, 184] width 96 height 96
type input "[URL][DOMAIN_NAME]"
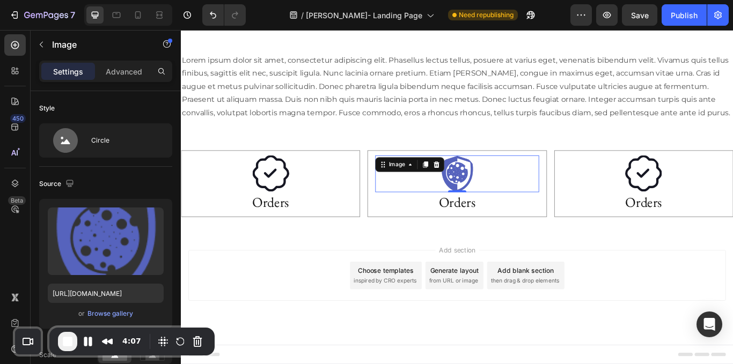
click at [499, 233] on h2 "Orders" at bounding box center [502, 230] width 190 height 23
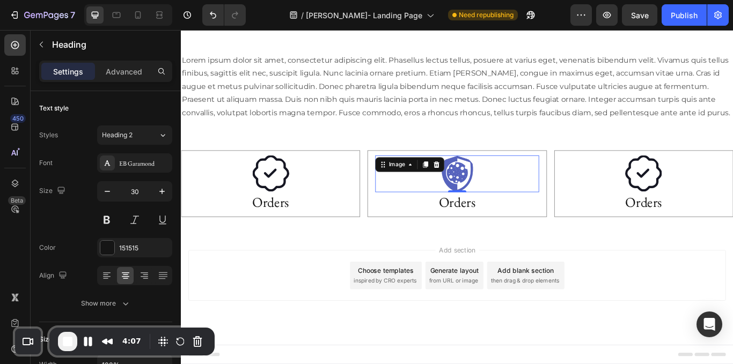
click at [499, 233] on h2 "Orders" at bounding box center [502, 230] width 190 height 23
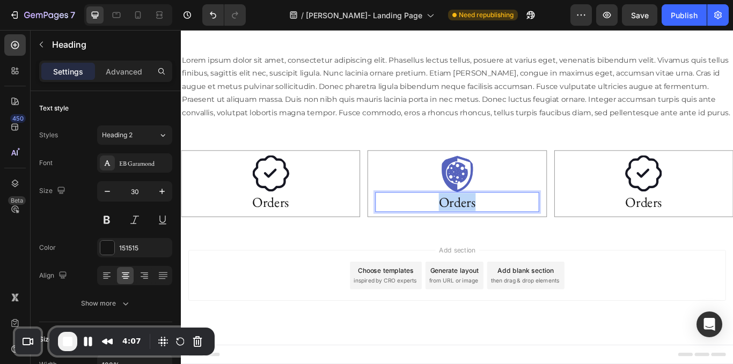
click at [499, 233] on p "Orders" at bounding box center [502, 231] width 188 height 21
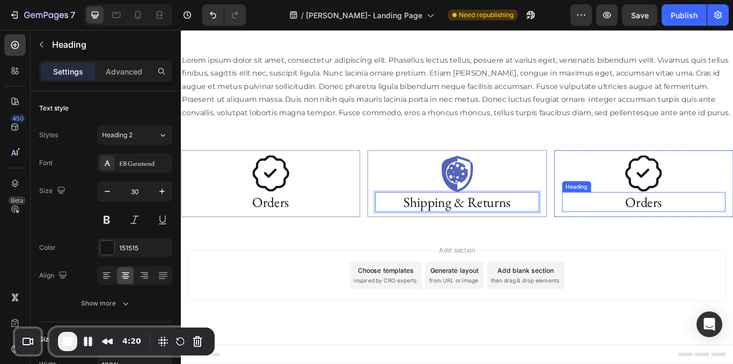
click at [714, 236] on h2 "Orders" at bounding box center [720, 230] width 190 height 23
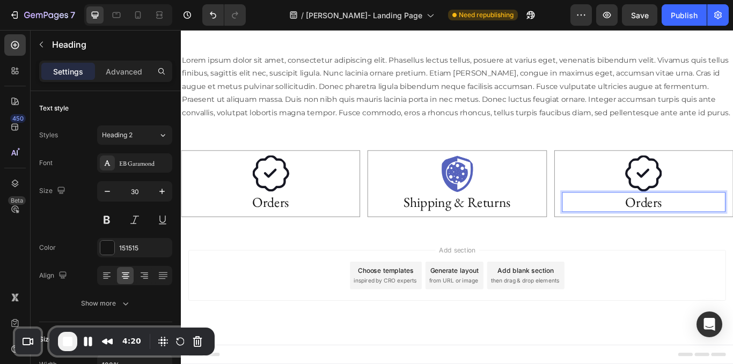
click at [714, 236] on h2 "Orders" at bounding box center [720, 230] width 190 height 23
click at [714, 236] on p "Orders" at bounding box center [720, 231] width 188 height 21
click at [716, 189] on img at bounding box center [720, 198] width 43 height 43
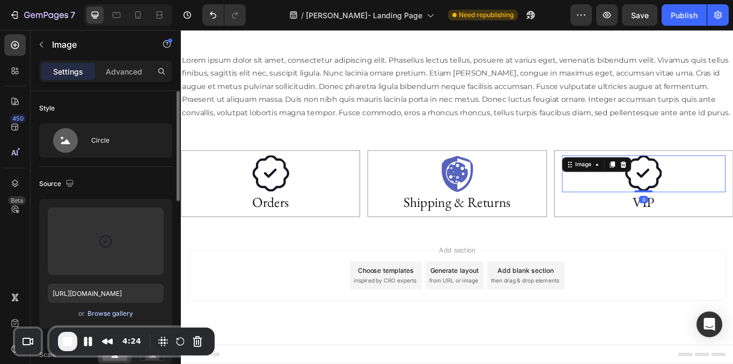
click at [115, 315] on div "Browse gallery" at bounding box center [110, 314] width 46 height 10
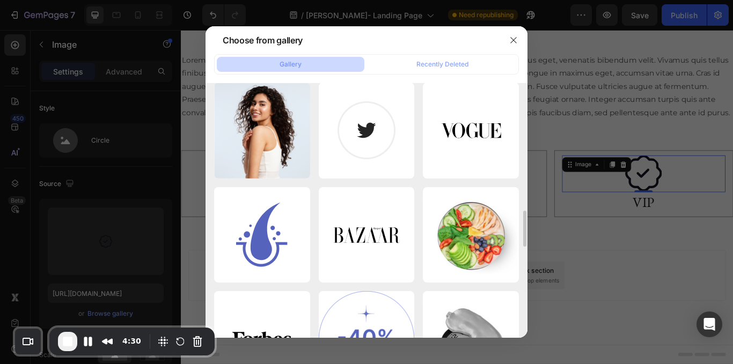
scroll to position [941, 0]
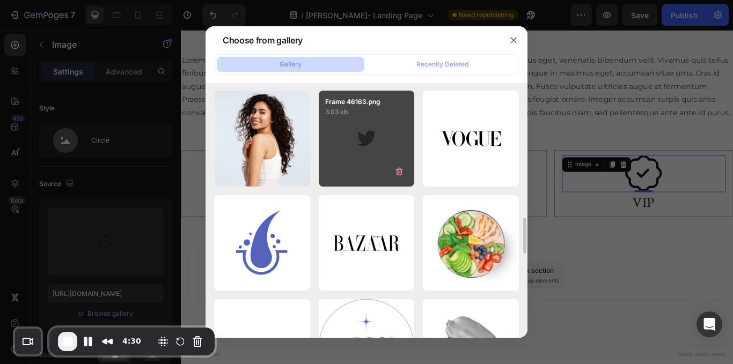
click at [362, 120] on div "Frame 46163.png 3.03 kb" at bounding box center [367, 139] width 96 height 96
type input "[URL][DOMAIN_NAME]"
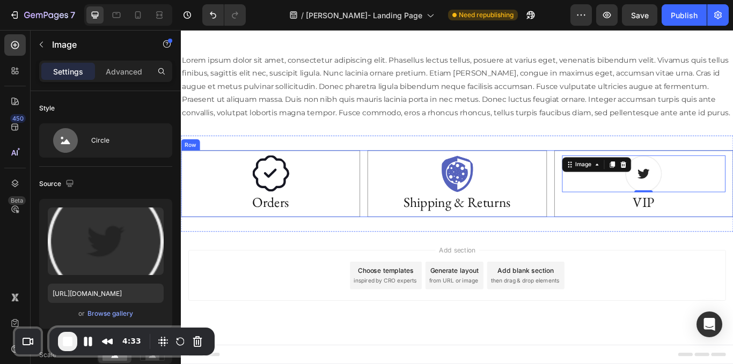
click at [387, 206] on div "Image Orders Heading Hero Banner Image Shipping & Returns Heading Hero Banner I…" at bounding box center [503, 210] width 644 height 78
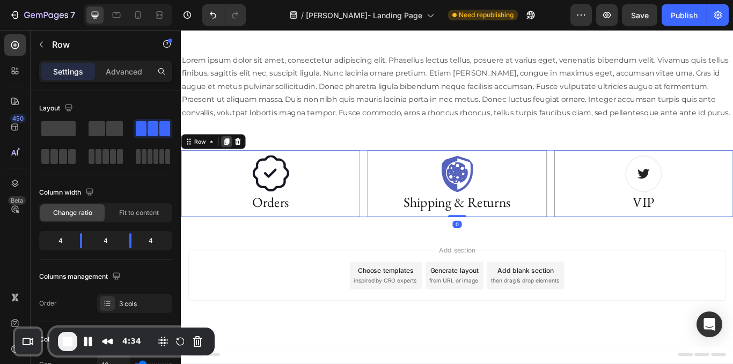
click at [233, 161] on icon at bounding box center [234, 161] width 6 height 8
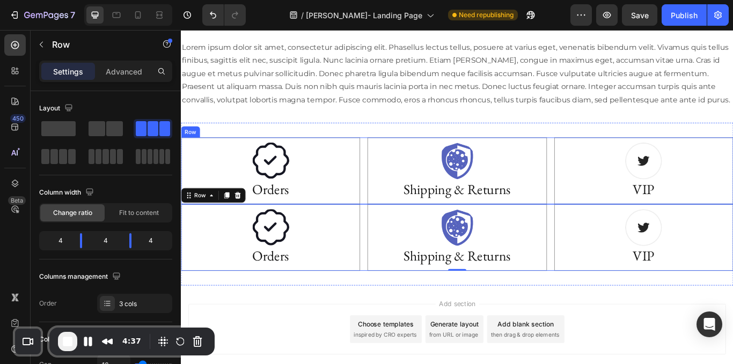
click at [607, 212] on div "Image Orders Heading Hero Banner Image Shipping & Returns Heading Hero Banner I…" at bounding box center [503, 195] width 644 height 78
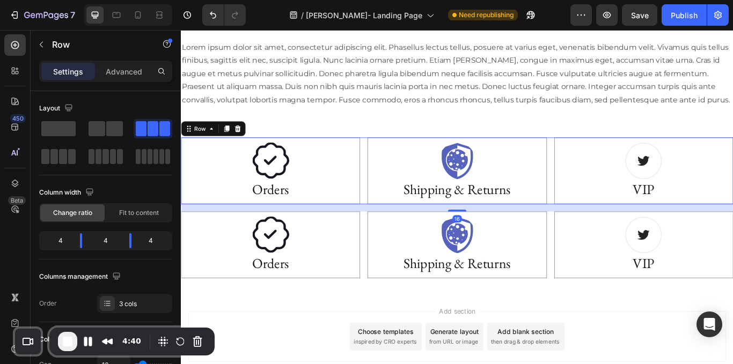
drag, startPoint x: 497, startPoint y: 248, endPoint x: 494, endPoint y: 256, distance: 9.2
click at [494, 242] on div at bounding box center [502, 241] width 21 height 2
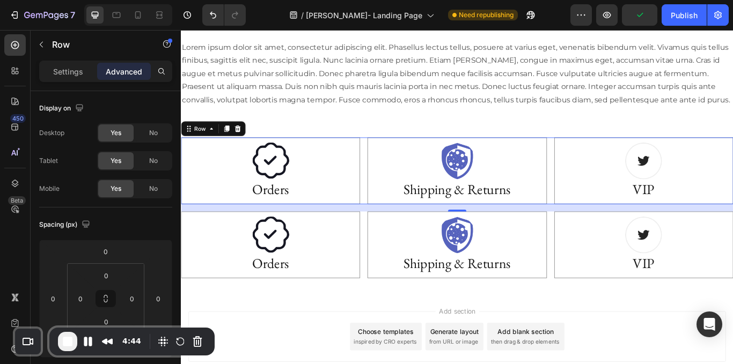
click at [496, 242] on div "16" at bounding box center [503, 237] width 644 height 9
click at [499, 241] on div at bounding box center [502, 239] width 21 height 3
type input "15"
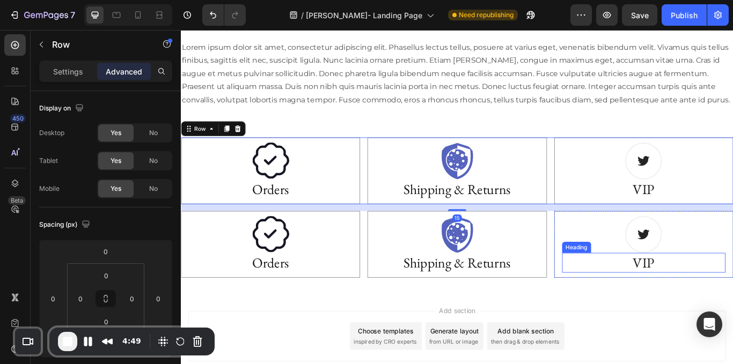
click at [658, 313] on h2 "VIP" at bounding box center [720, 301] width 190 height 23
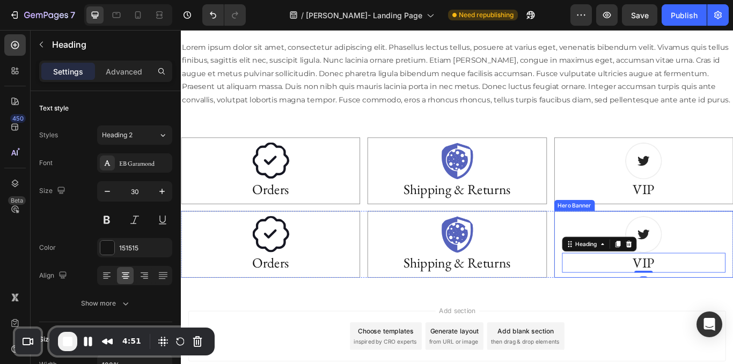
click at [617, 279] on div "Image VIP Heading 0" at bounding box center [721, 280] width 208 height 77
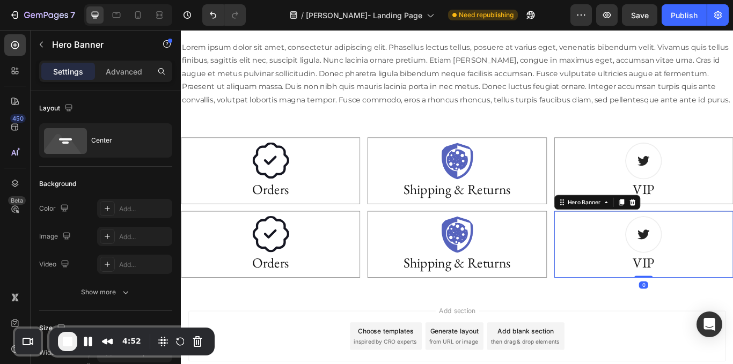
click at [703, 234] on icon at bounding box center [706, 231] width 7 height 8
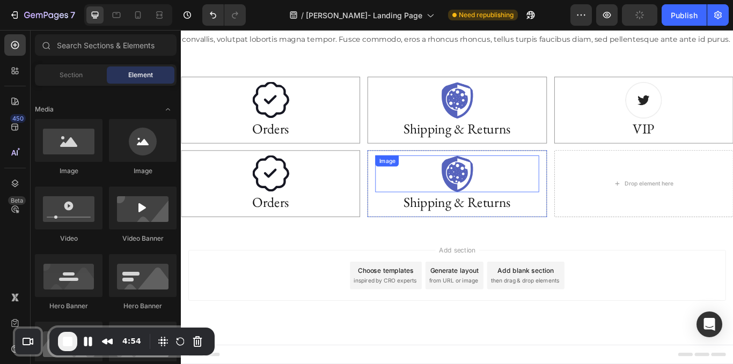
scroll to position [1835, 0]
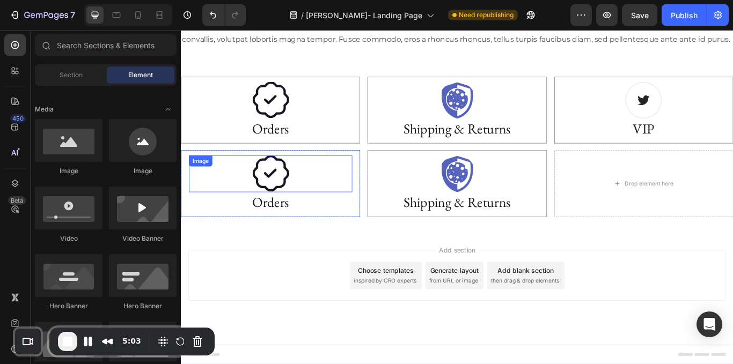
click at [272, 202] on img at bounding box center [285, 198] width 43 height 43
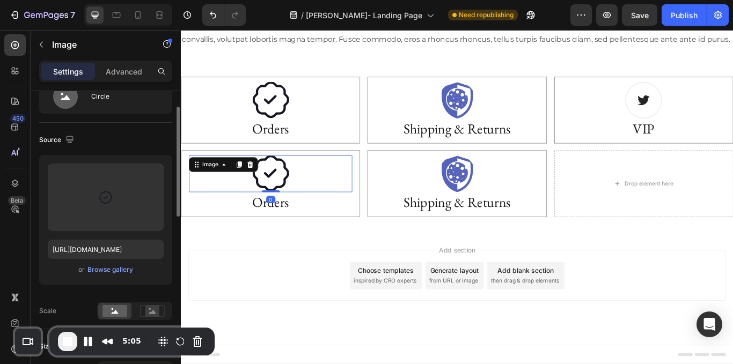
scroll to position [45, 0]
click at [124, 267] on div "Browse gallery" at bounding box center [110, 270] width 46 height 10
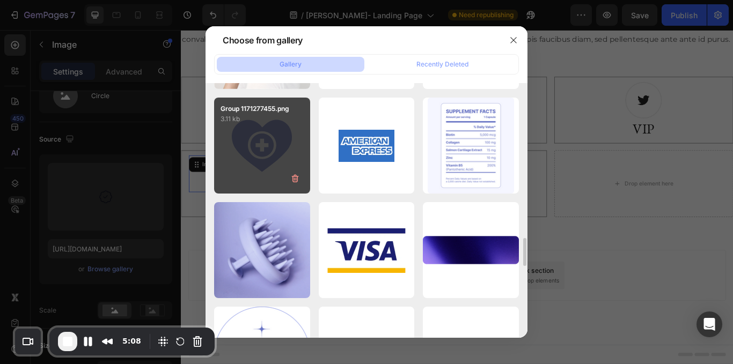
scroll to position [1451, 0]
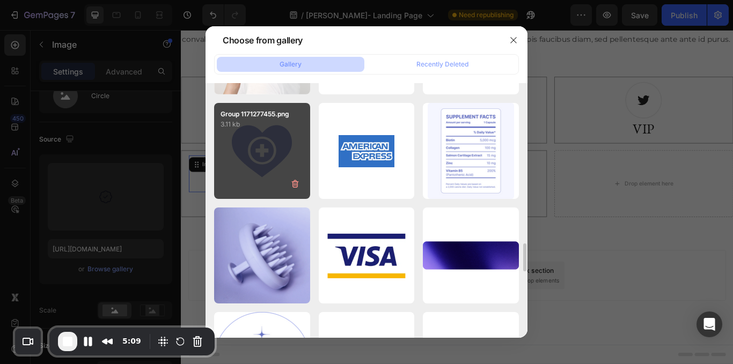
click at [282, 162] on div "Group 1171277455.png 3.11 kb" at bounding box center [262, 151] width 96 height 96
type input "[URL][DOMAIN_NAME]"
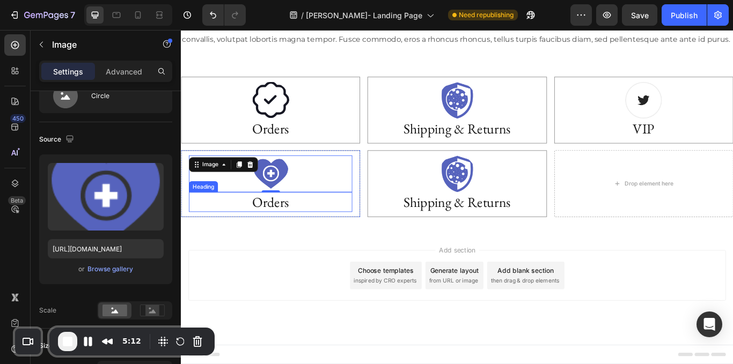
click at [284, 242] on h2 "Orders" at bounding box center [285, 230] width 190 height 23
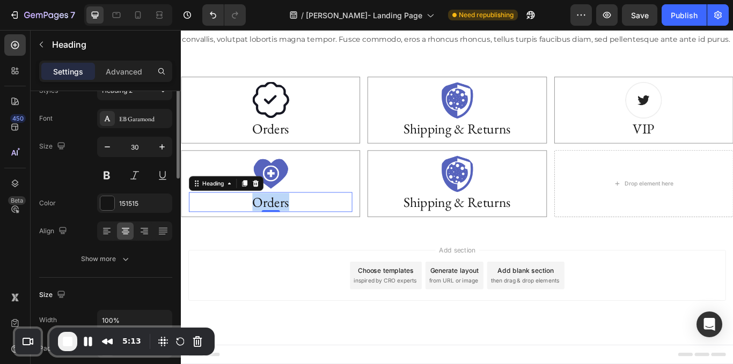
scroll to position [0, 0]
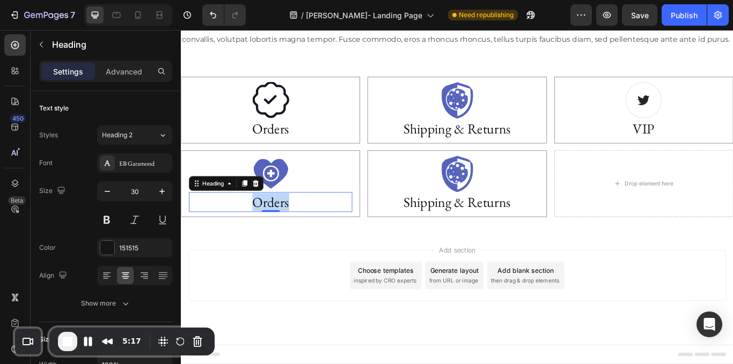
click at [295, 236] on p "Orders" at bounding box center [285, 231] width 188 height 21
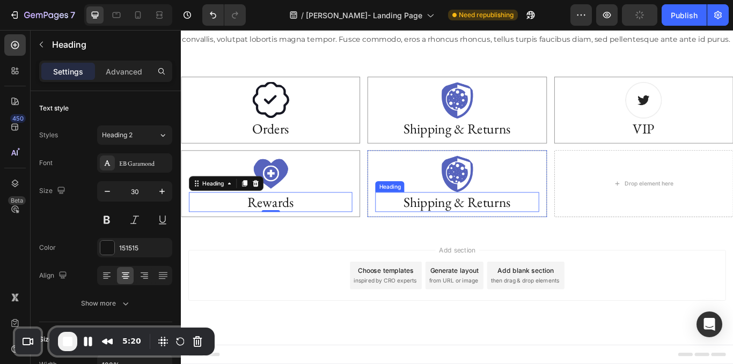
click at [460, 240] on h2 "Shipping & Returns" at bounding box center [502, 230] width 190 height 23
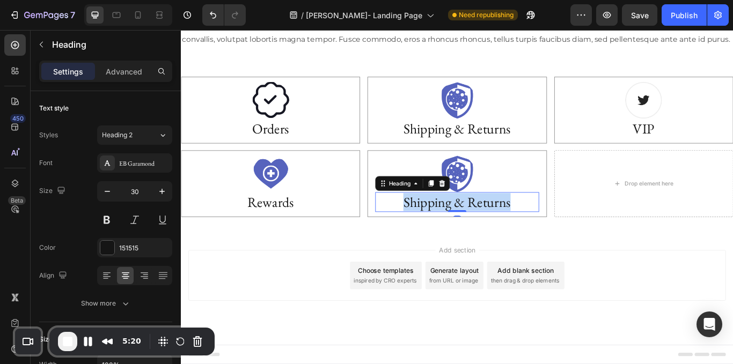
click at [460, 240] on p "Shipping & Returns" at bounding box center [502, 231] width 188 height 21
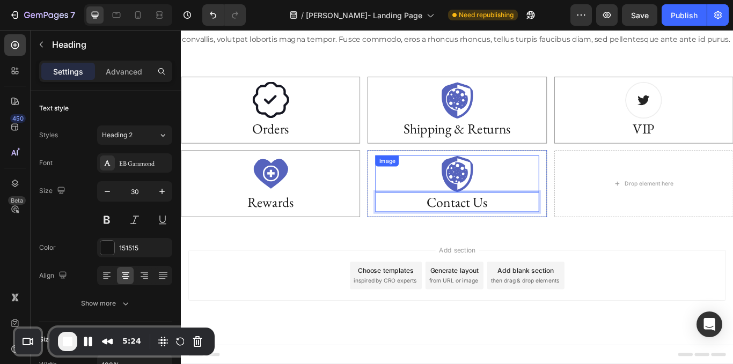
click at [499, 215] on img at bounding box center [502, 198] width 43 height 43
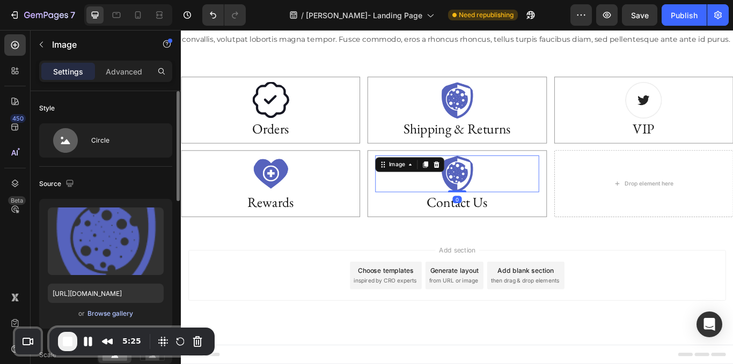
click at [107, 316] on div "Browse gallery" at bounding box center [110, 314] width 46 height 10
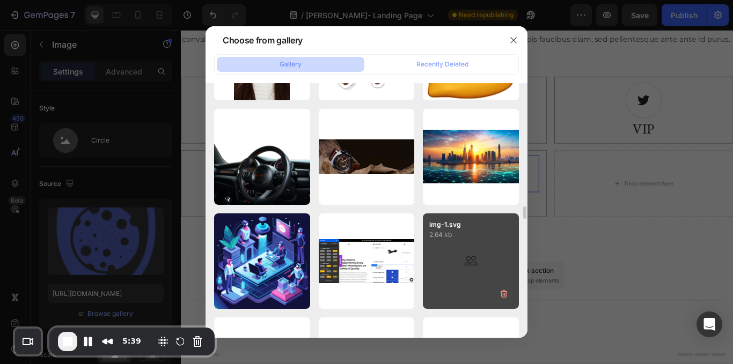
scroll to position [2489, 0]
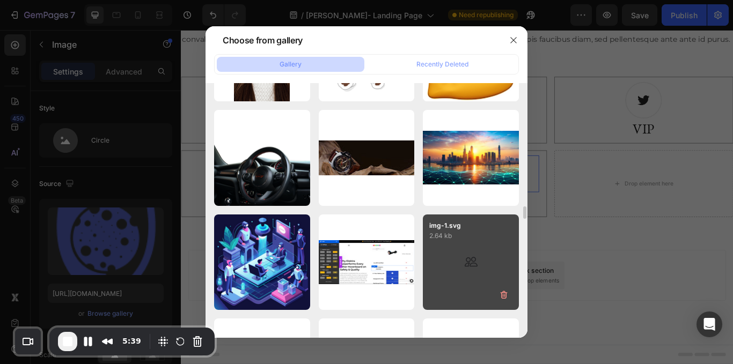
click at [445, 246] on div "img-1.svg 2.64 kb" at bounding box center [471, 263] width 96 height 96
type input "[URL][DOMAIN_NAME]"
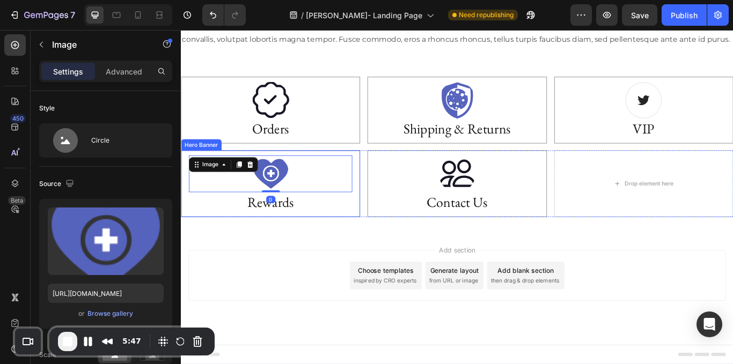
click at [381, 223] on div "Image 0 Rewards Heading" at bounding box center [285, 209] width 208 height 77
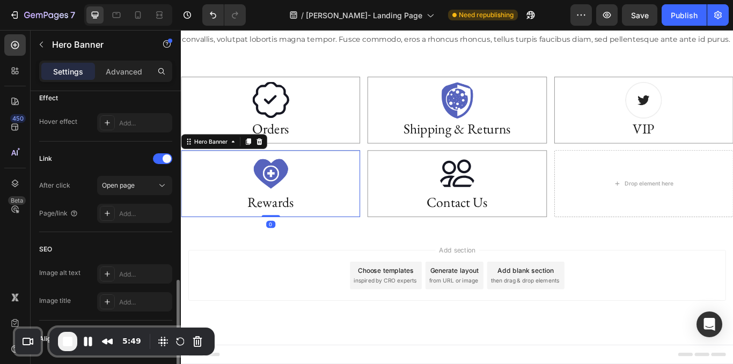
scroll to position [553, 0]
click at [59, 337] on button "End Recording" at bounding box center [67, 341] width 19 height 19
